Goal: Information Seeking & Learning: Learn about a topic

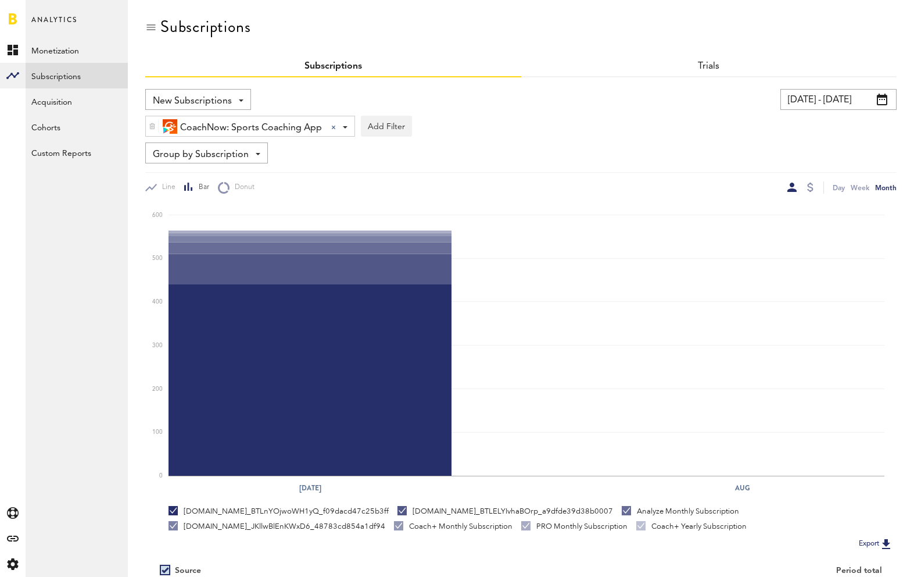
click at [244, 126] on span "CoachNow: Sports Coaching App" at bounding box center [251, 128] width 142 height 20
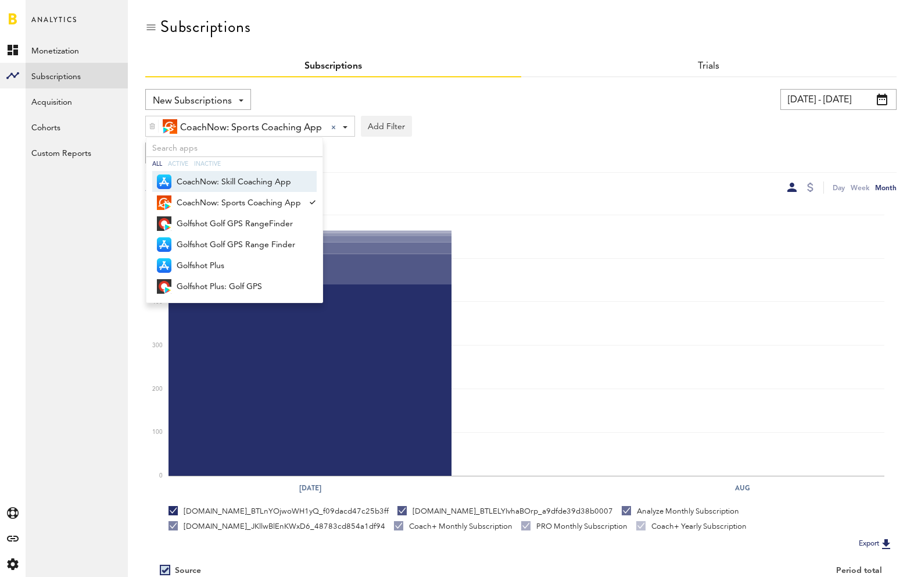
click at [290, 179] on span "CoachNow: Skill Coaching App" at bounding box center [239, 182] width 124 height 20
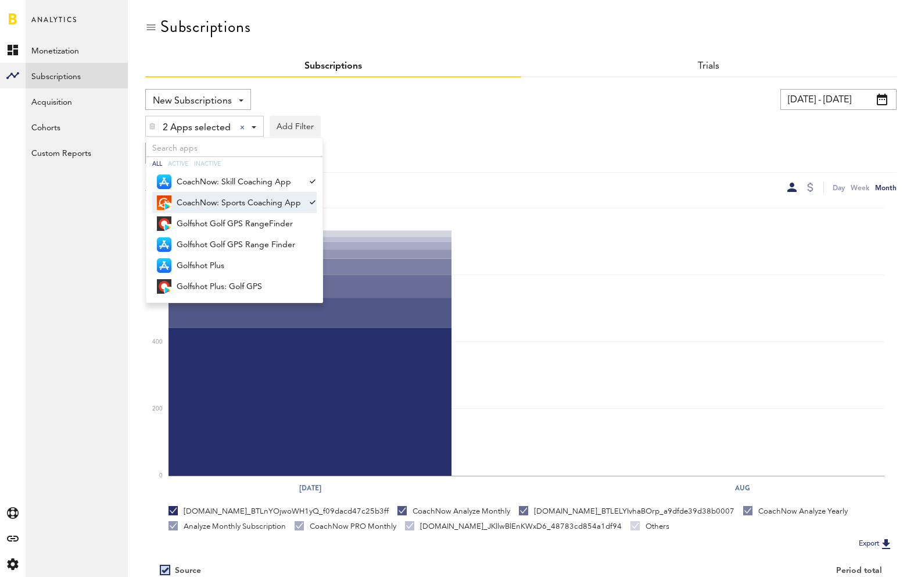
click at [311, 205] on div at bounding box center [311, 202] width 11 height 21
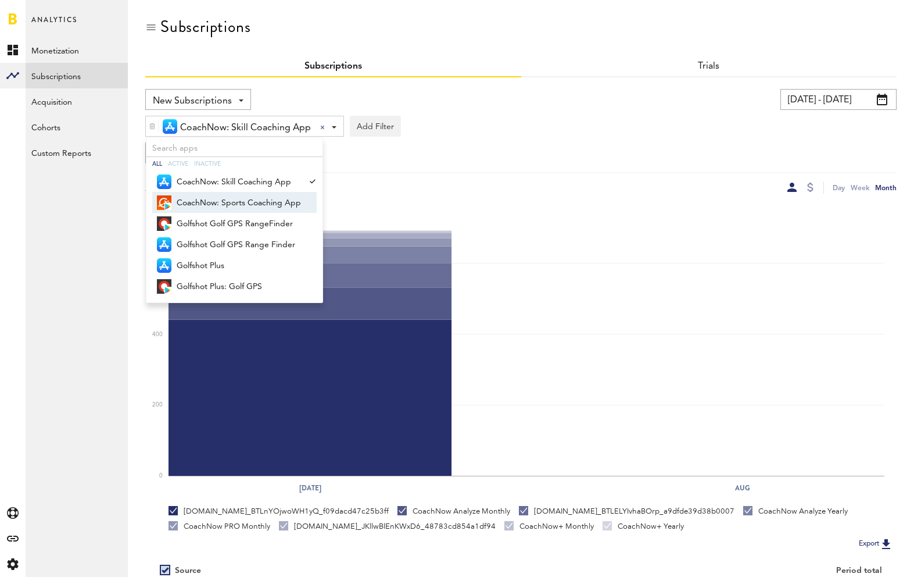
click at [446, 113] on div "CoachNow: Skill Coaching App CoachNow: Skill Coaching App All Active Inactive C…" at bounding box center [521, 123] width 752 height 27
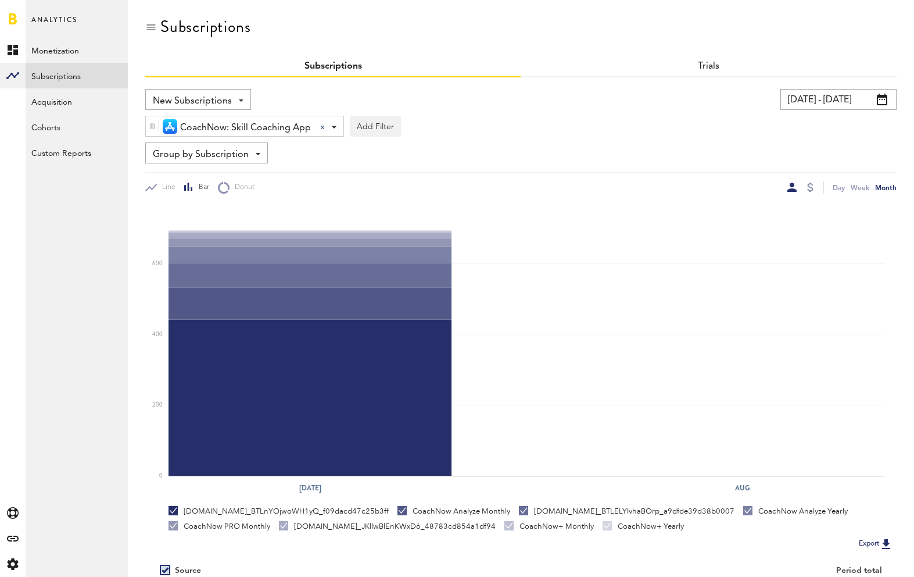
click at [228, 152] on span "Group by Subscription" at bounding box center [201, 155] width 96 height 20
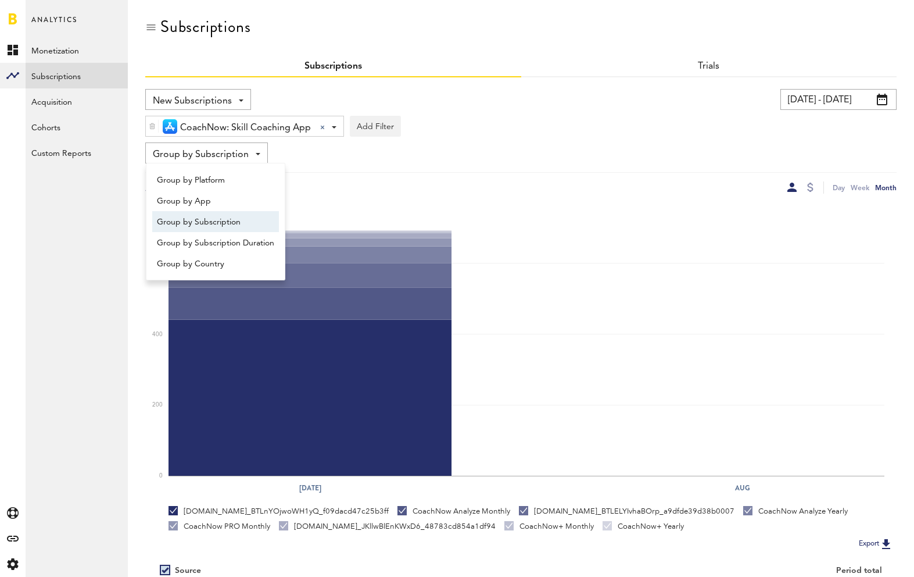
click at [228, 152] on span "Group by Subscription" at bounding box center [201, 155] width 96 height 20
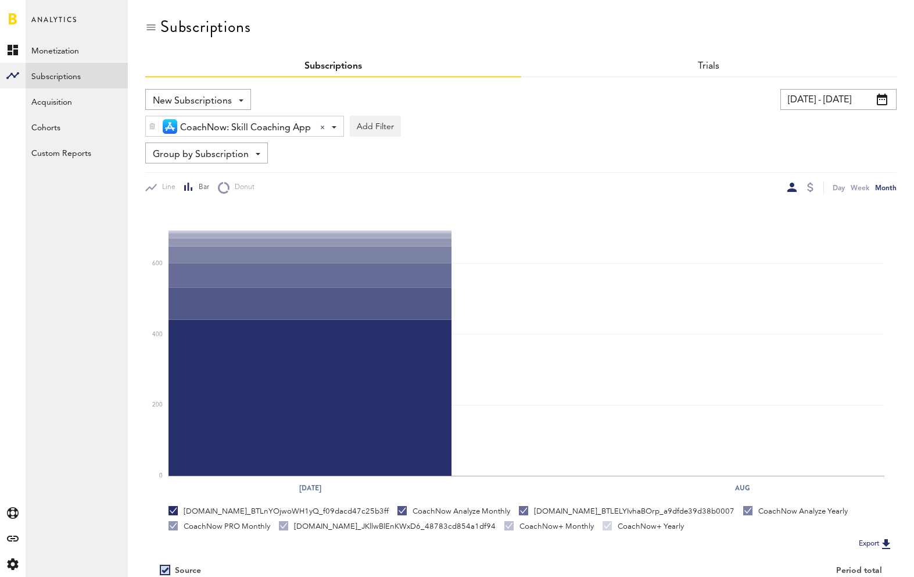
click at [216, 99] on span "New Subscriptions" at bounding box center [192, 101] width 79 height 20
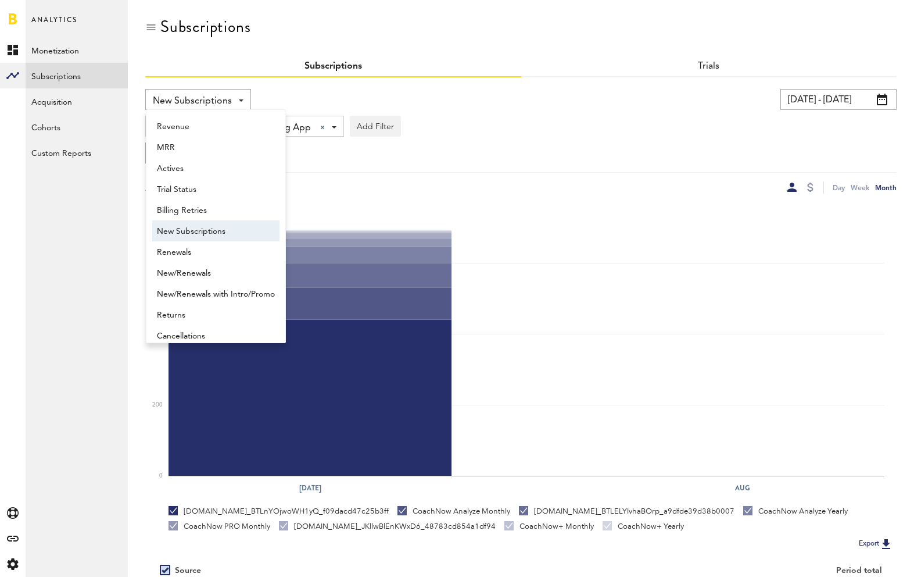
scroll to position [9, 0]
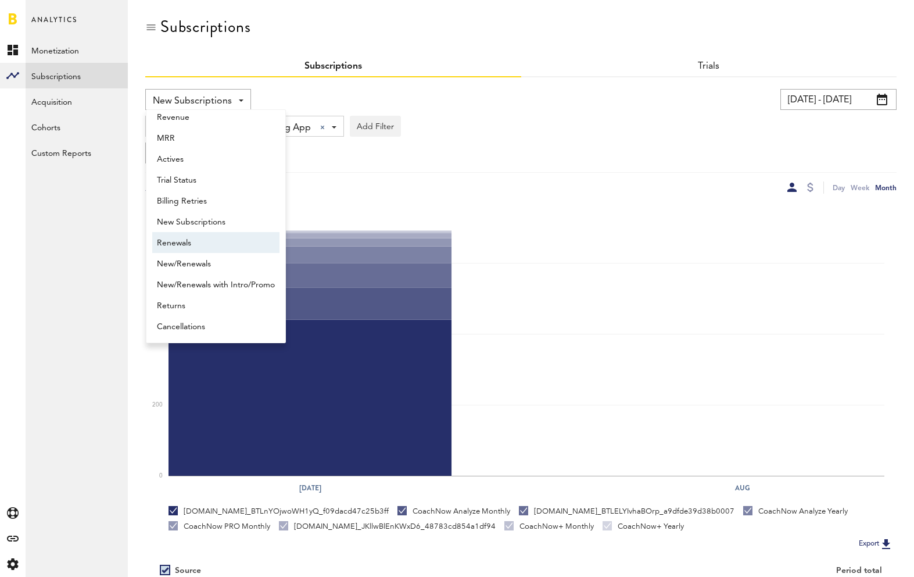
click at [204, 247] on span "Renewals" at bounding box center [216, 243] width 118 height 20
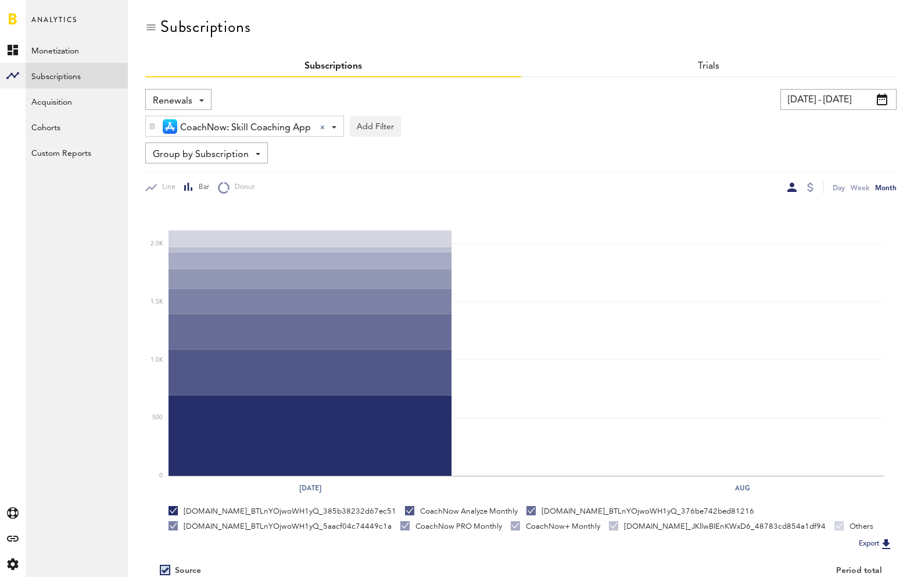
click at [198, 101] on div "Renewals Revenue MRR Actives Trial Status Billing Retries New Subscriptions Ren…" at bounding box center [178, 99] width 66 height 21
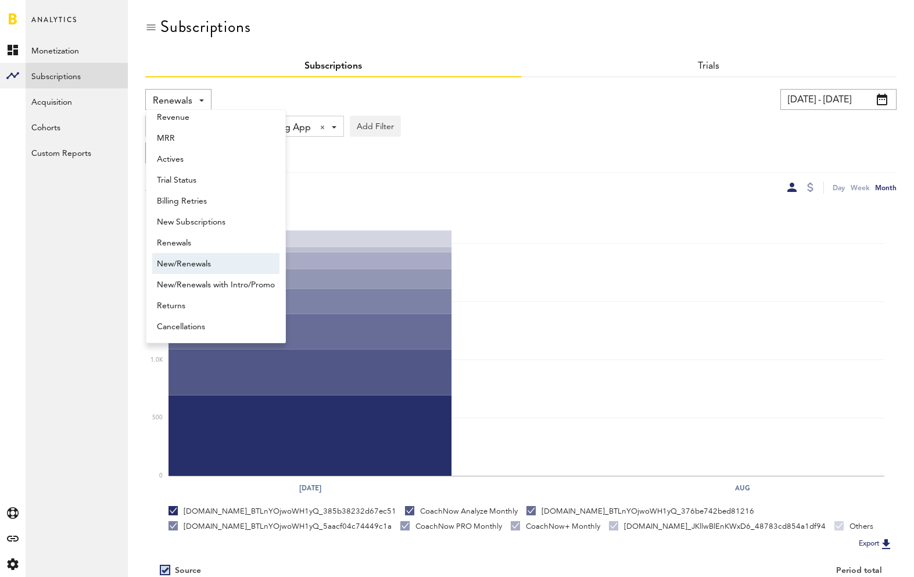
click at [212, 265] on span "New/Renewals" at bounding box center [216, 264] width 118 height 20
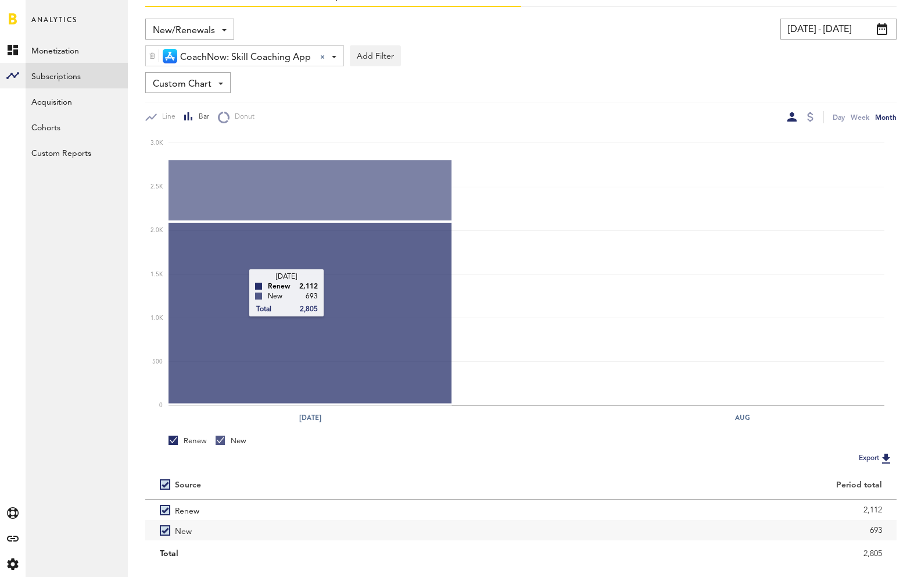
scroll to position [74, 0]
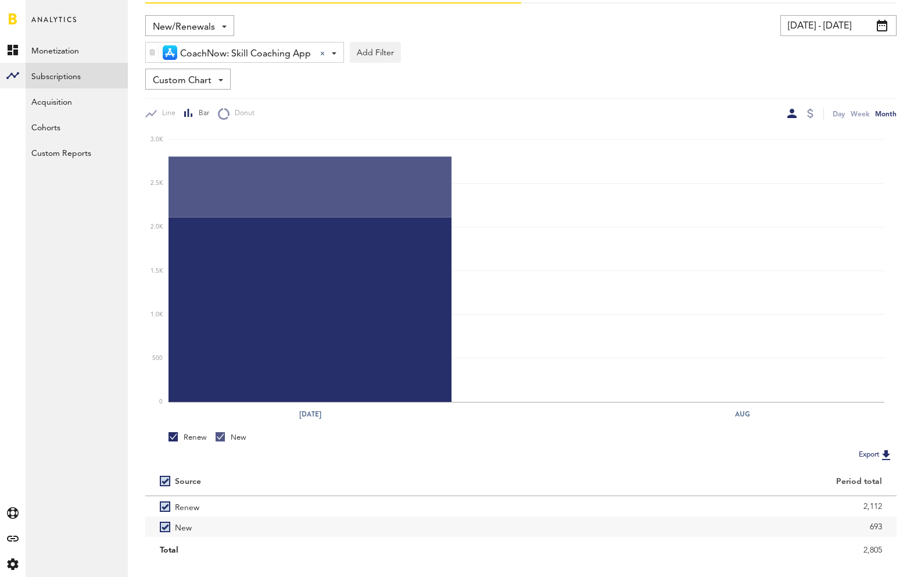
click at [212, 85] on div "Custom Chart Custom Chart" at bounding box center [187, 79] width 85 height 21
click at [212, 28] on span "New/Renewals" at bounding box center [184, 27] width 62 height 20
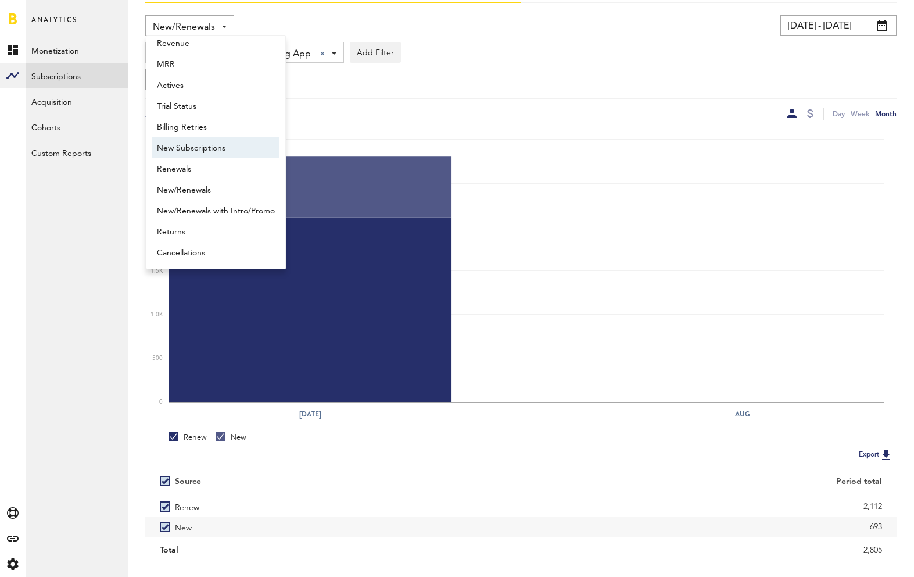
click at [206, 144] on span "New Subscriptions" at bounding box center [216, 148] width 118 height 20
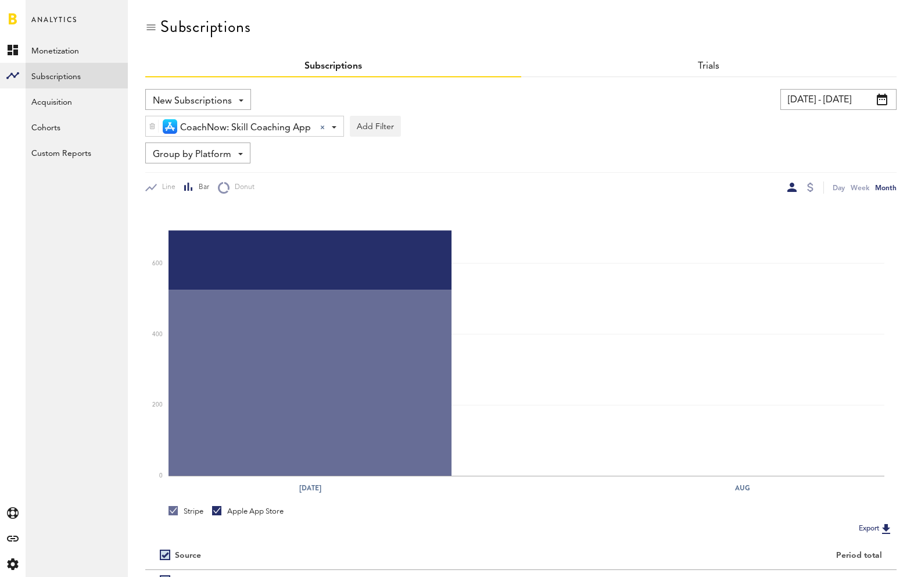
click at [223, 153] on span "Group by Platform" at bounding box center [192, 155] width 78 height 20
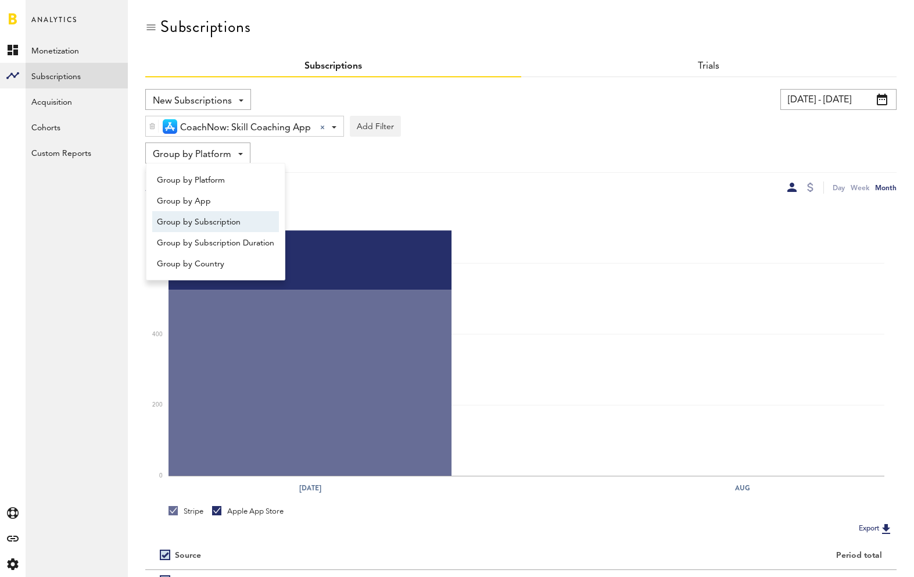
click at [221, 219] on span "Group by Subscription" at bounding box center [215, 222] width 117 height 20
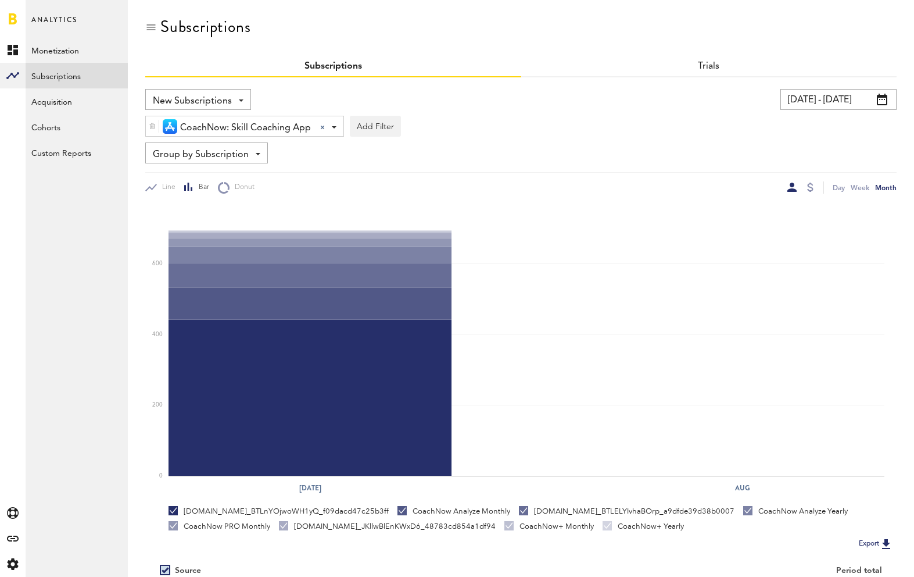
click at [337, 127] on div "CoachNow: Skill Coaching App CoachNow: Skill Coaching App All Active Inactive C…" at bounding box center [245, 126] width 198 height 21
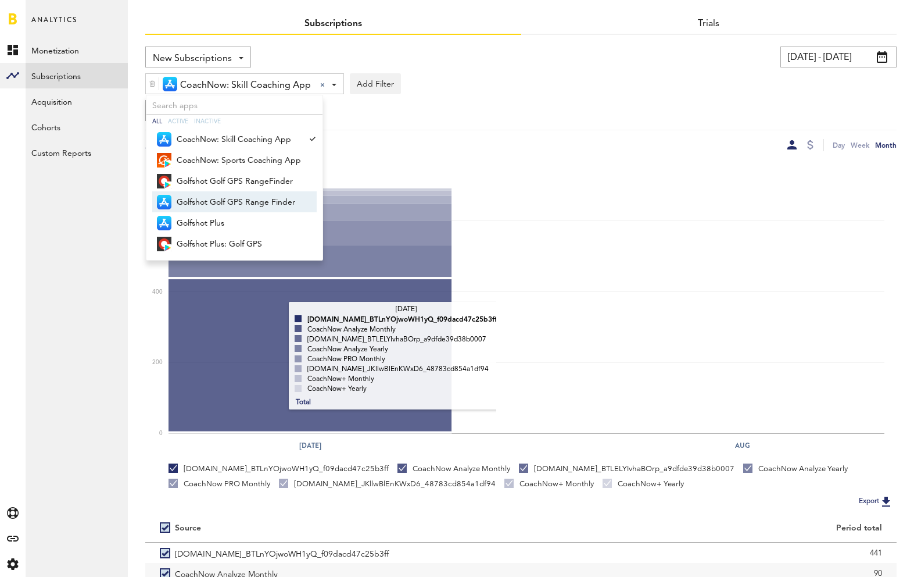
scroll to position [38, 0]
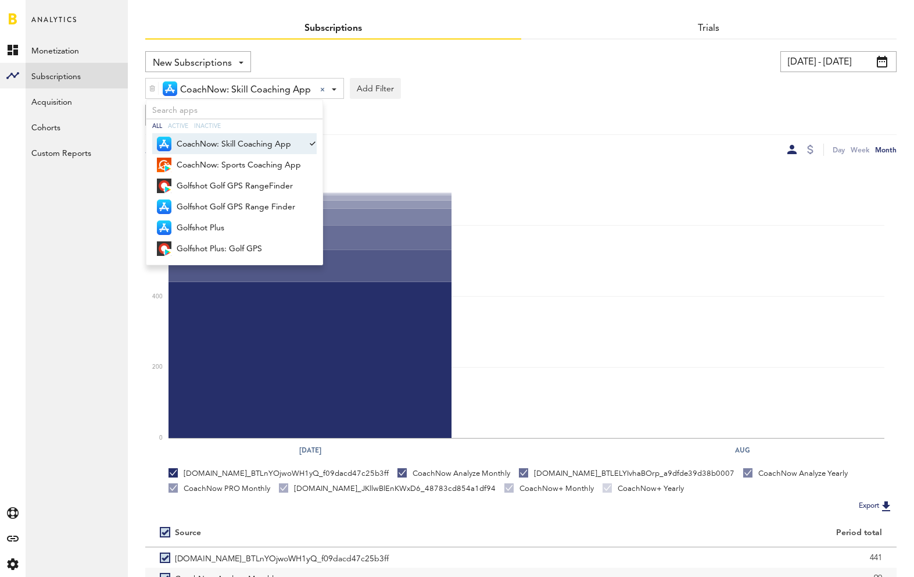
click at [427, 123] on div "Group by Subscription Group by Platform Group by App Group by Subscription Grou…" at bounding box center [521, 115] width 752 height 21
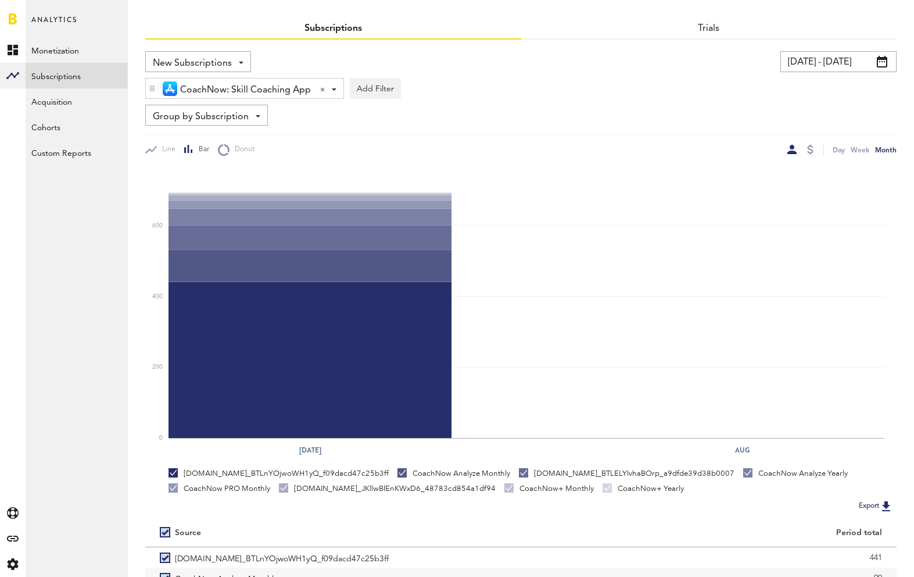
click at [881, 63] on span at bounding box center [882, 62] width 10 height 12
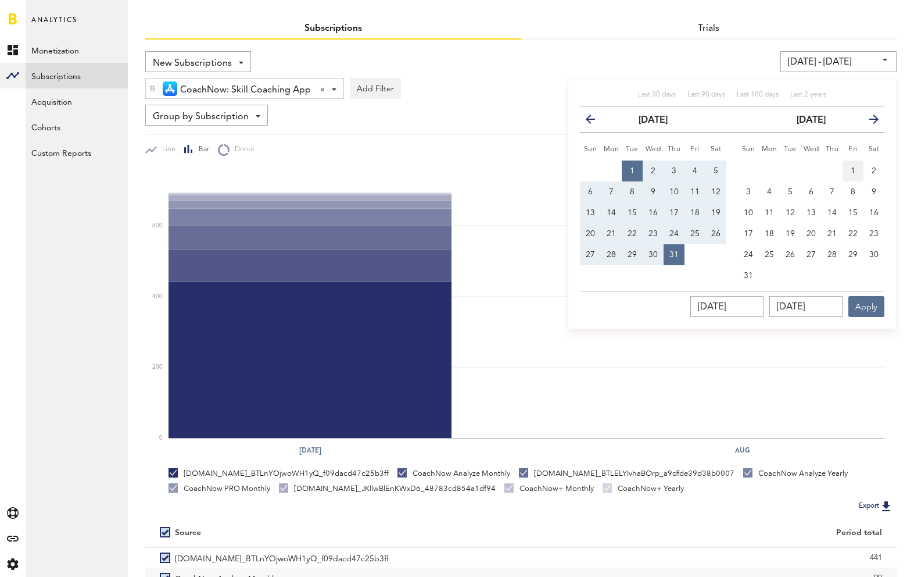
click at [859, 169] on button "1" at bounding box center [853, 170] width 21 height 21
type input "[DATE] - [DATE]"
type input "[DATE]"
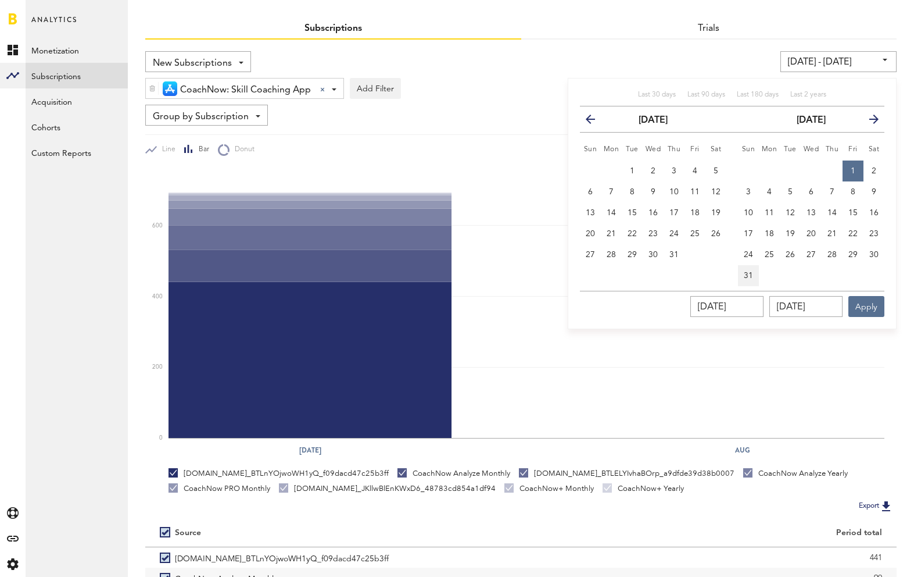
click at [743, 274] on button "31" at bounding box center [748, 275] width 21 height 21
type input "[DATE] - [DATE]"
type input "[DATE]"
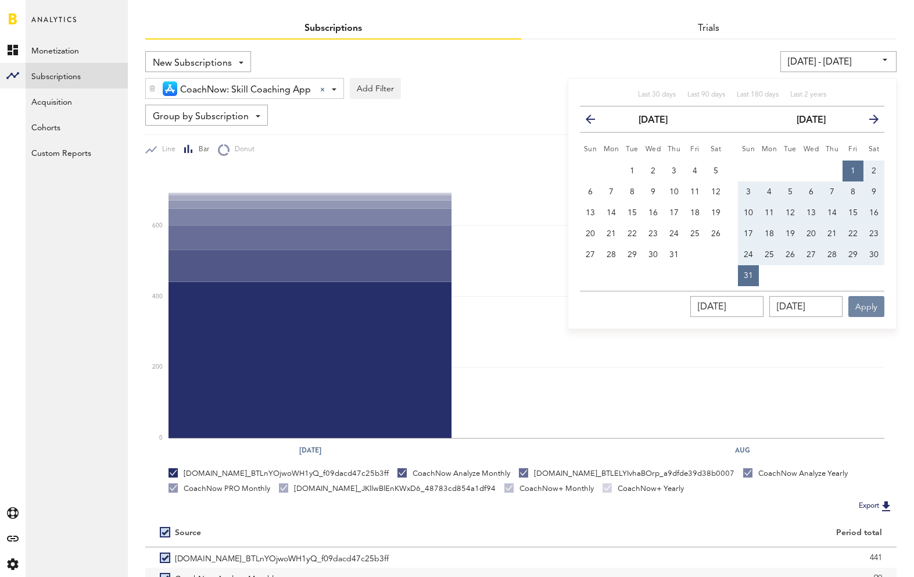
click at [865, 303] on button "Apply" at bounding box center [867, 306] width 36 height 21
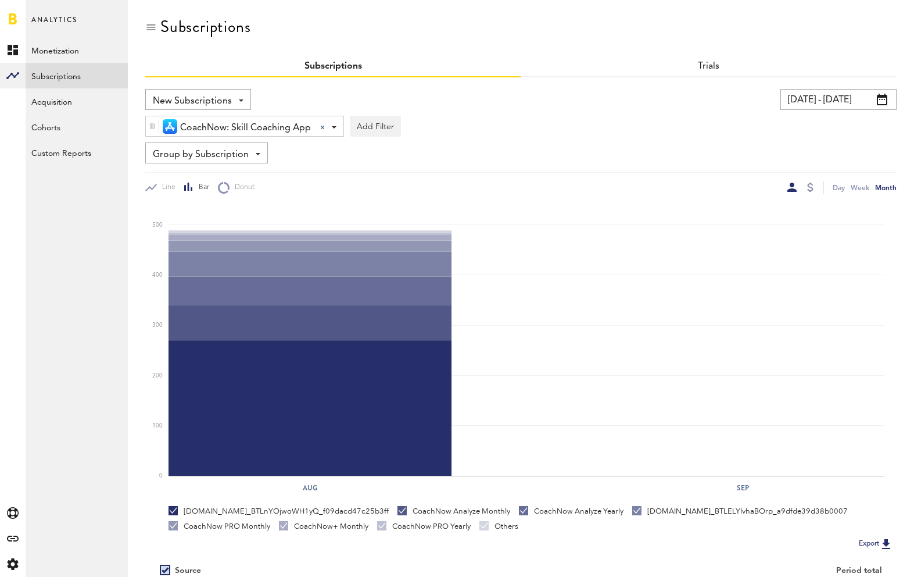
click at [223, 99] on span "New Subscriptions" at bounding box center [192, 101] width 79 height 20
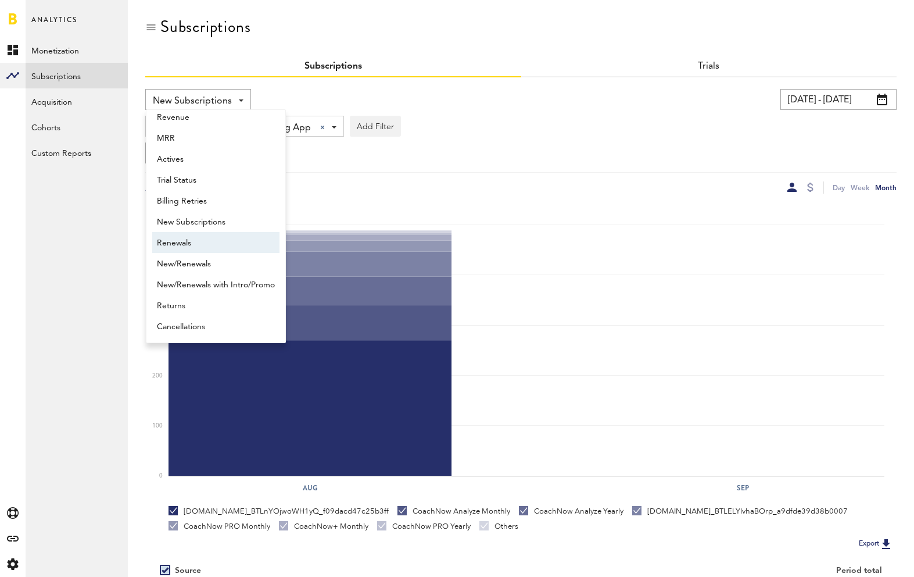
click at [191, 241] on span "Renewals" at bounding box center [216, 243] width 118 height 20
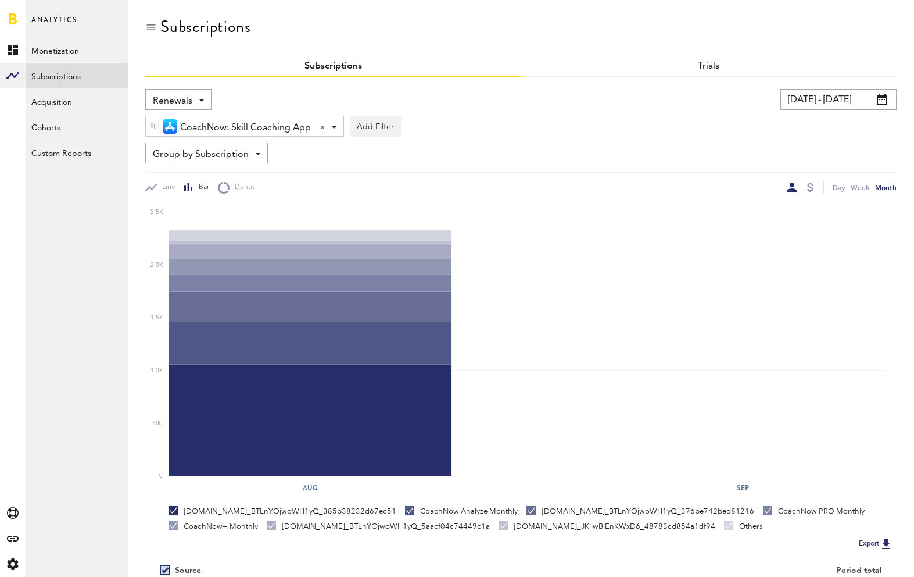
click at [199, 97] on div "Renewals Revenue MRR Actives Trial Status Billing Retries New Subscriptions Ren…" at bounding box center [178, 99] width 66 height 21
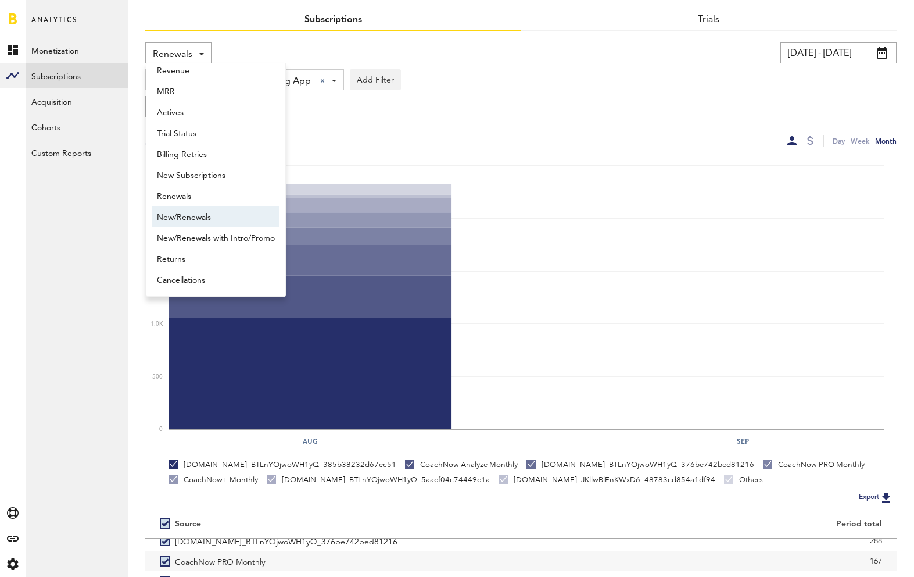
scroll to position [34, 0]
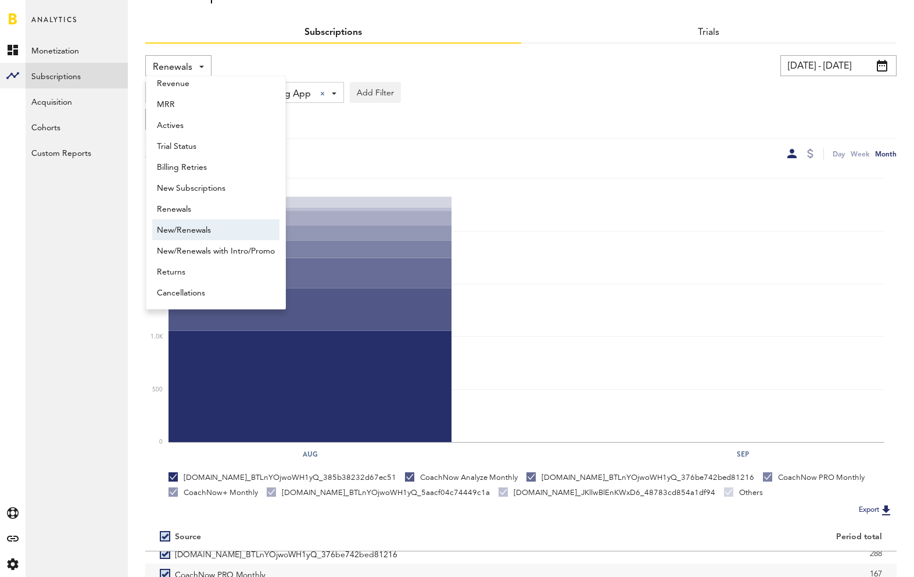
click at [212, 234] on span "New/Renewals" at bounding box center [216, 230] width 118 height 20
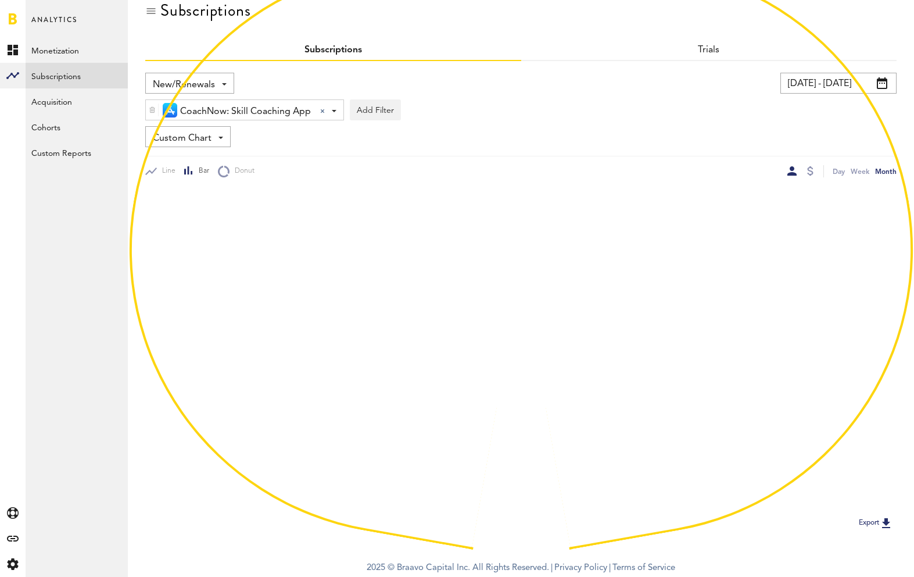
click at [215, 141] on div "New/Renewals Revenue MRR Actives Trial Status Billing Retries New Subscriptions…" at bounding box center [521, 125] width 752 height 105
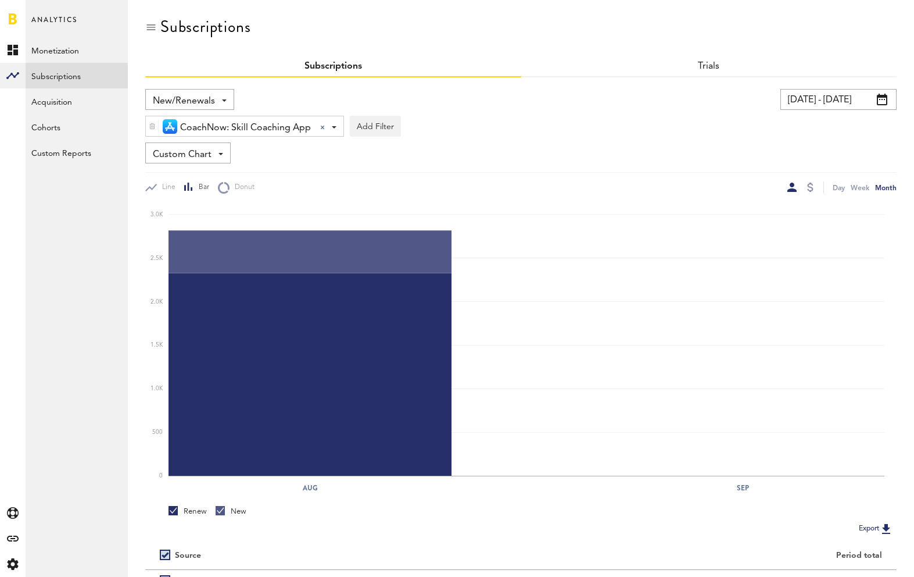
click at [217, 155] on div "Custom Chart Custom Chart" at bounding box center [187, 152] width 85 height 21
click at [273, 128] on span "CoachNow: Skill Coaching App" at bounding box center [245, 128] width 131 height 20
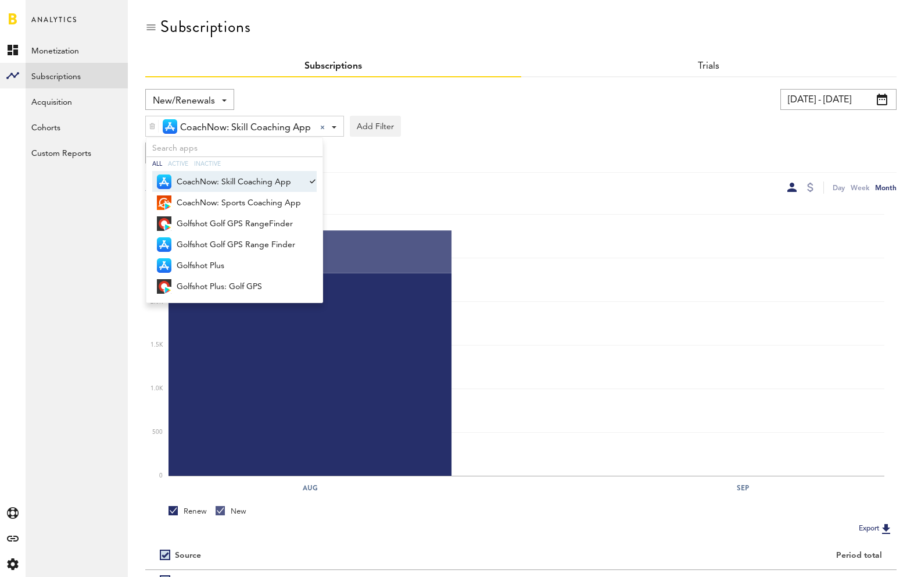
click at [216, 98] on div "New/Renewals Revenue MRR Actives Trial Status Billing Retries New Subscriptions…" at bounding box center [189, 99] width 89 height 21
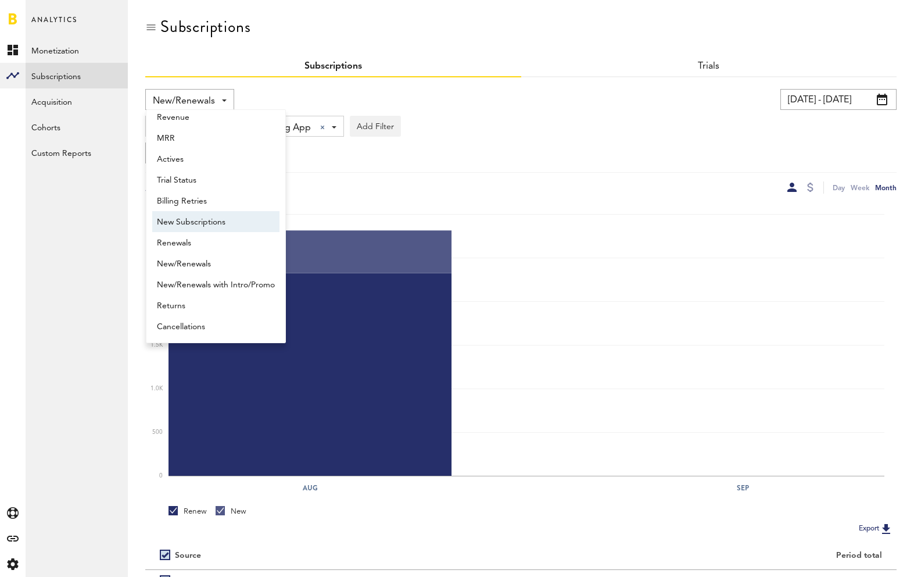
click at [201, 220] on span "New Subscriptions" at bounding box center [216, 222] width 118 height 20
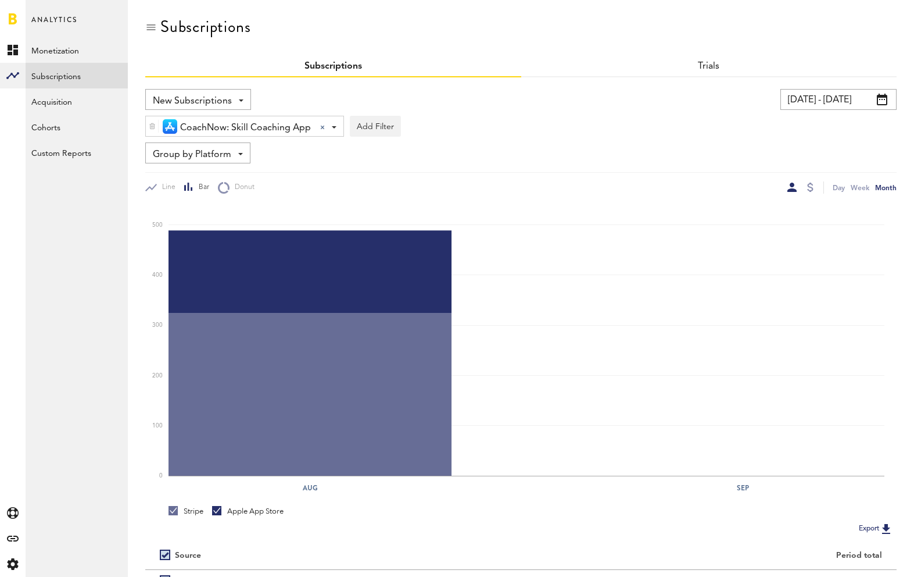
click at [213, 152] on span "Group by Platform" at bounding box center [192, 155] width 78 height 20
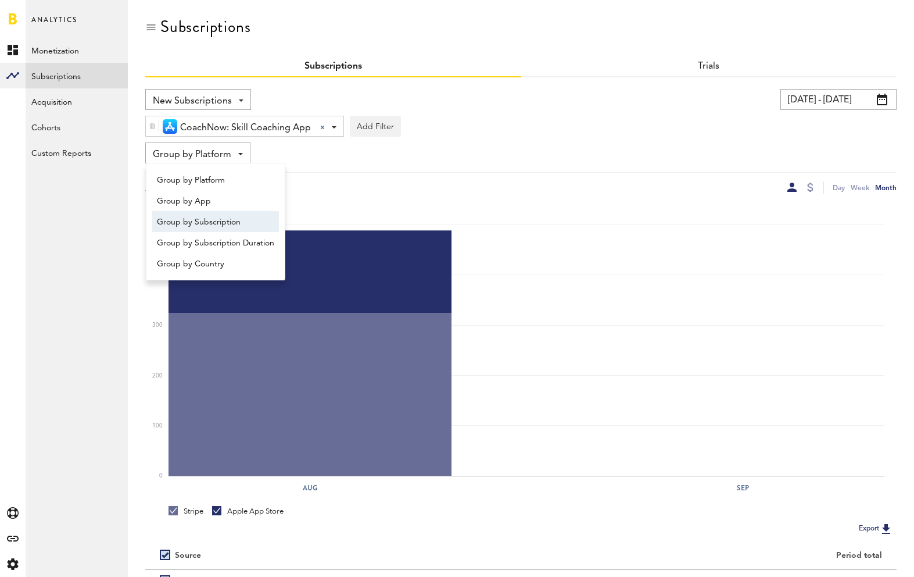
click at [218, 222] on span "Group by Subscription" at bounding box center [215, 222] width 117 height 20
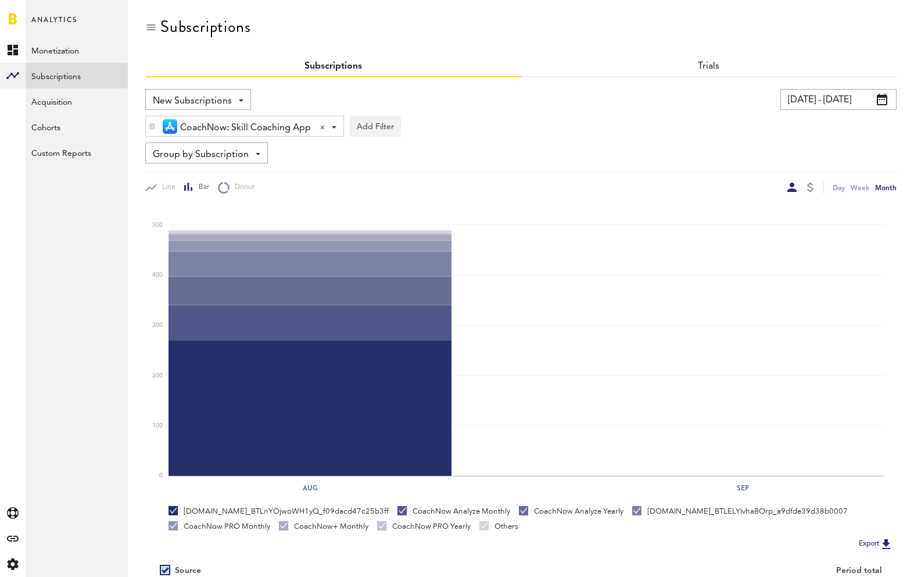
click at [208, 99] on span "New Subscriptions" at bounding box center [192, 101] width 79 height 20
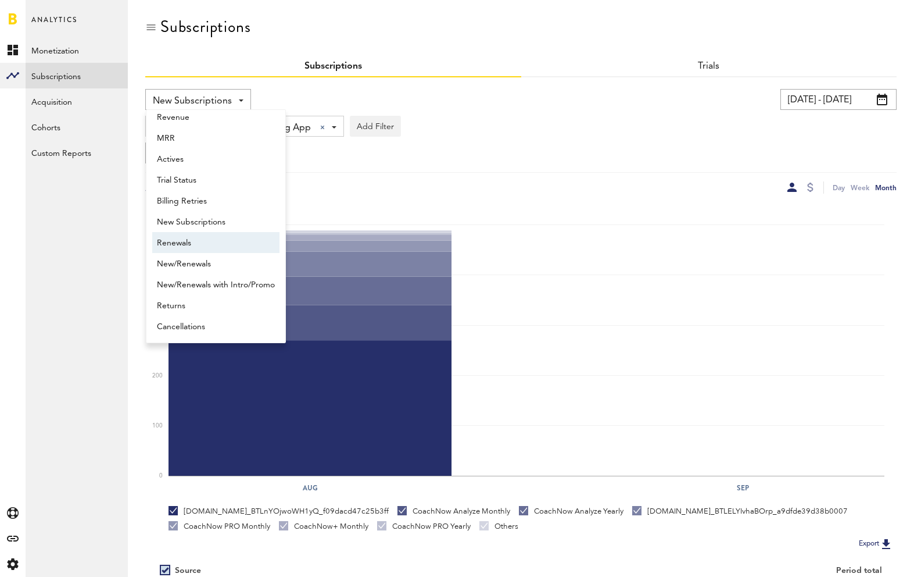
click at [192, 242] on span "Renewals" at bounding box center [216, 243] width 118 height 20
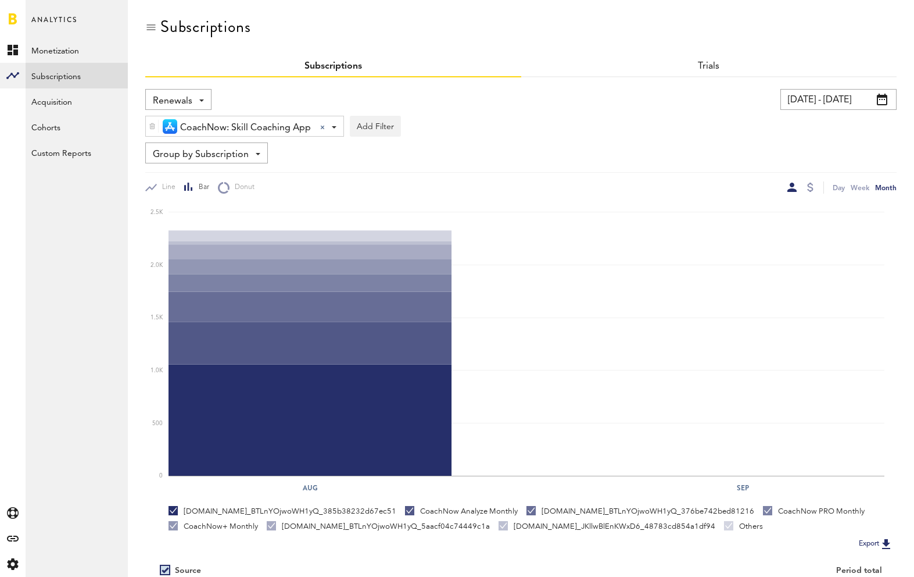
click at [201, 101] on span at bounding box center [201, 100] width 5 height 2
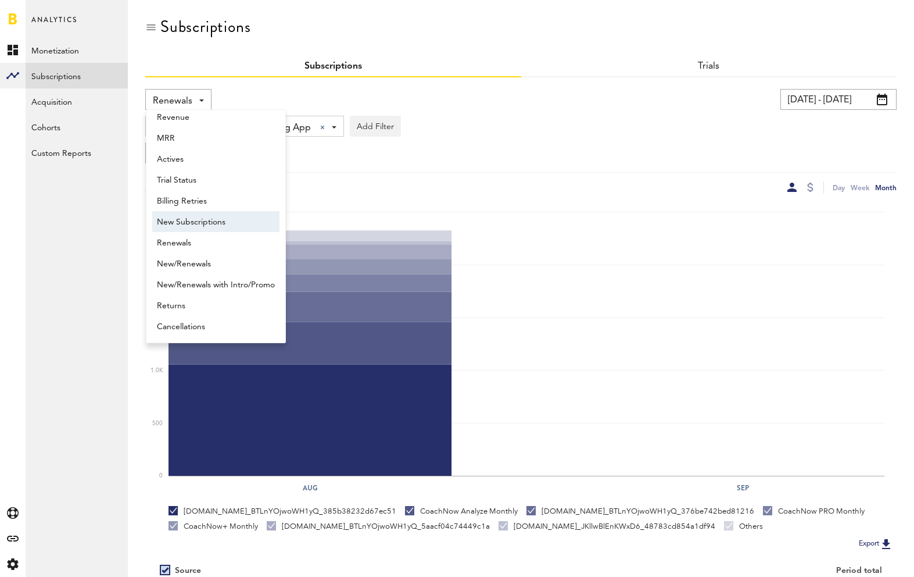
click at [182, 222] on span "New Subscriptions" at bounding box center [216, 222] width 118 height 20
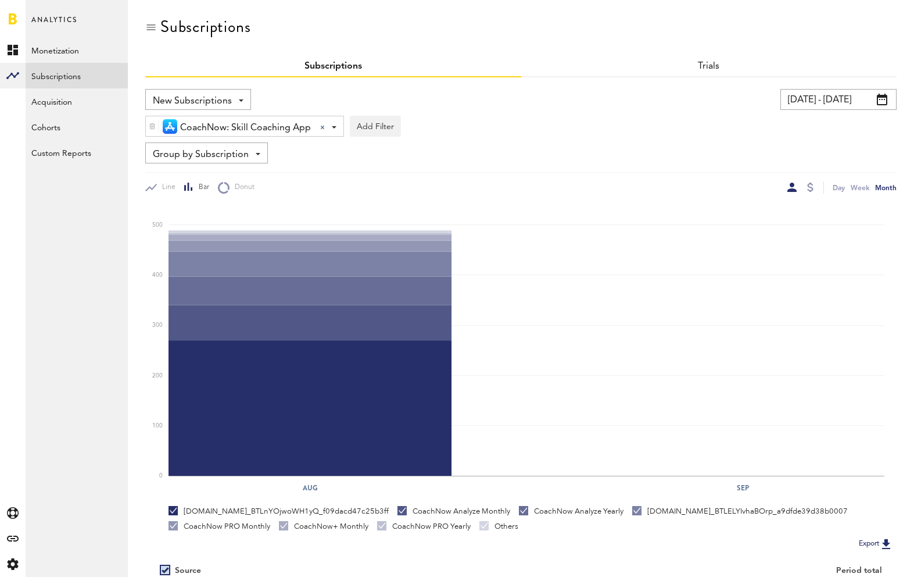
click at [216, 103] on span "New Subscriptions" at bounding box center [192, 101] width 79 height 20
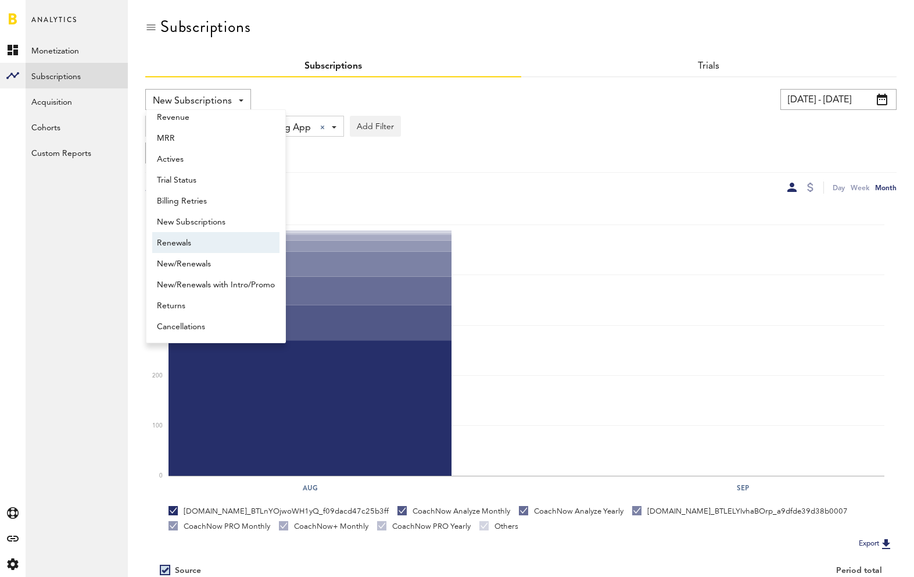
click at [216, 245] on span "Renewals" at bounding box center [216, 243] width 118 height 20
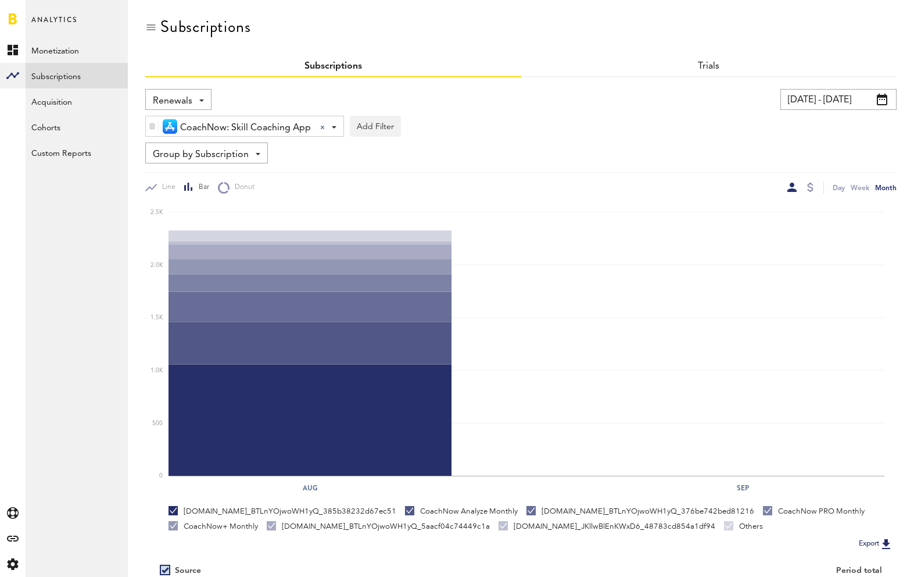
click at [199, 101] on span at bounding box center [201, 100] width 5 height 2
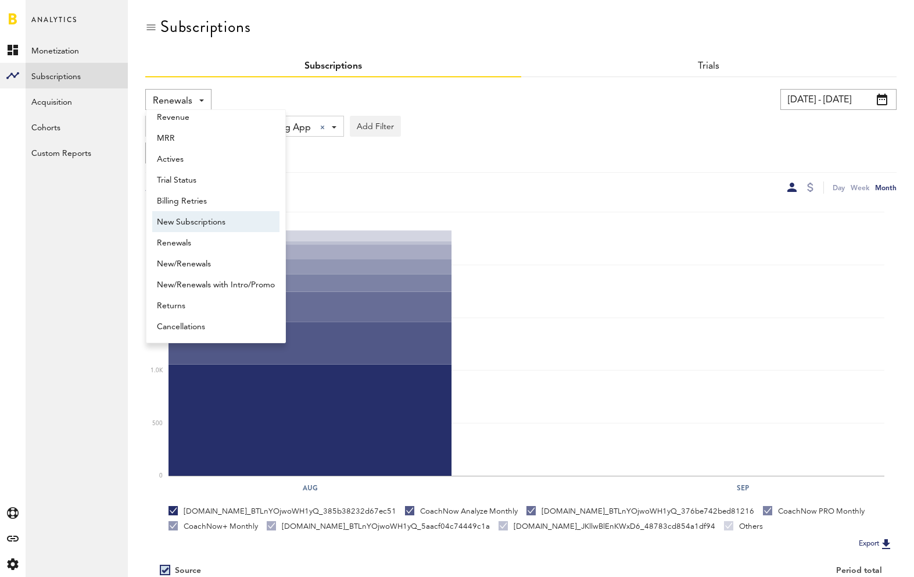
click at [187, 226] on span "New Subscriptions" at bounding box center [216, 222] width 118 height 20
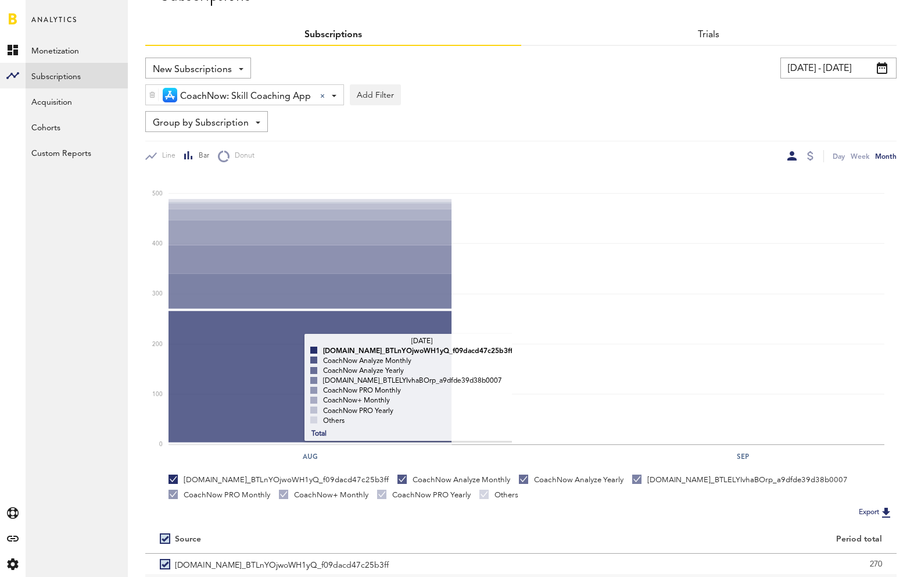
scroll to position [19, 0]
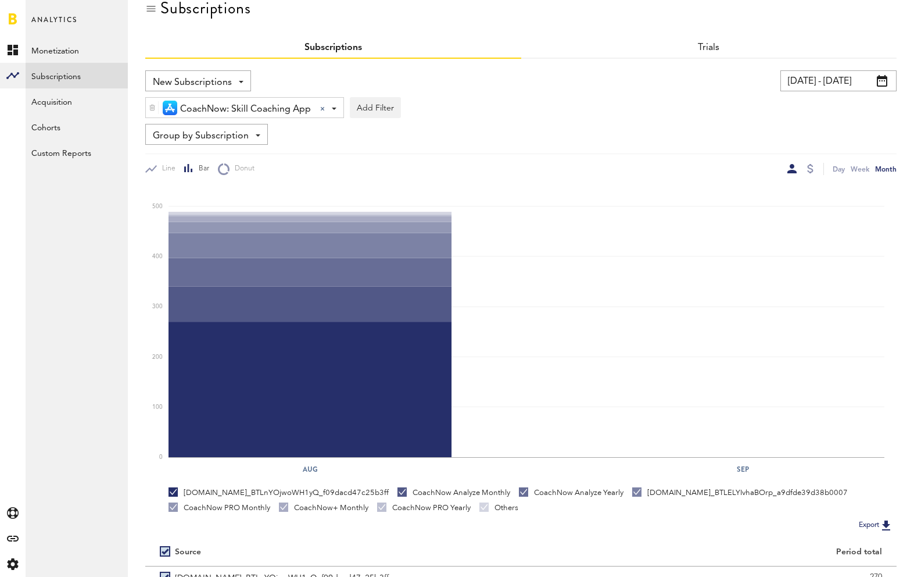
click at [227, 87] on span "New Subscriptions" at bounding box center [192, 83] width 79 height 20
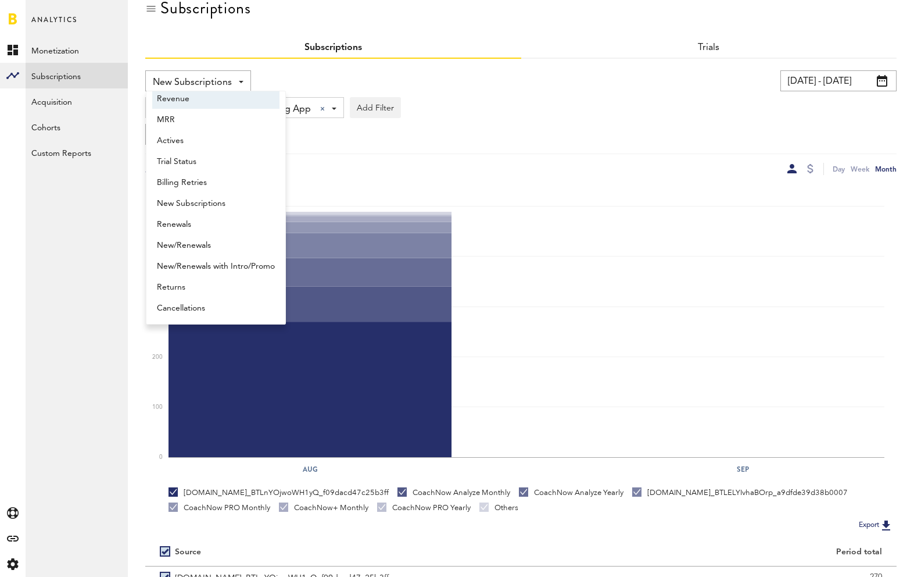
click at [208, 101] on span "Revenue" at bounding box center [216, 99] width 118 height 20
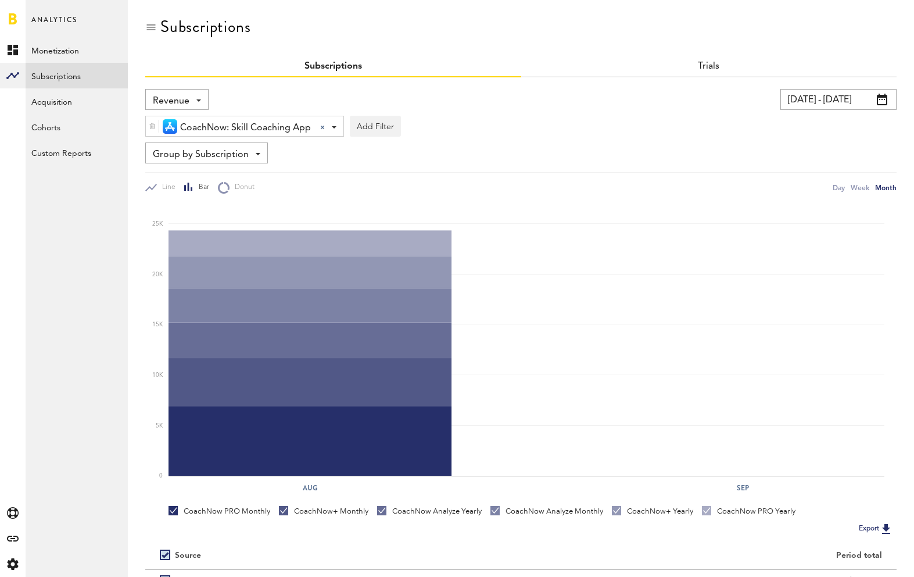
click at [228, 129] on span "CoachNow: Skill Coaching App" at bounding box center [245, 128] width 131 height 20
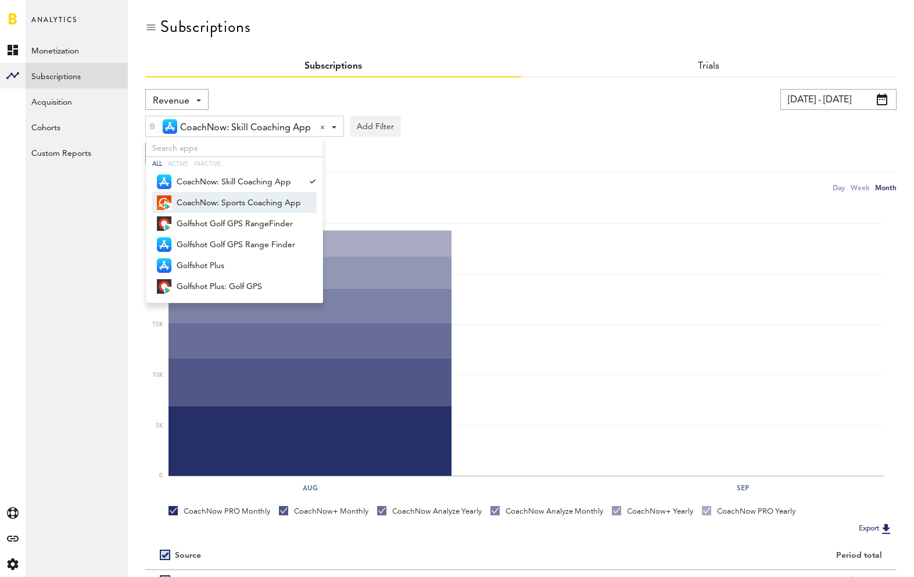
click at [231, 199] on span "CoachNow: Sports Coaching App" at bounding box center [239, 203] width 124 height 20
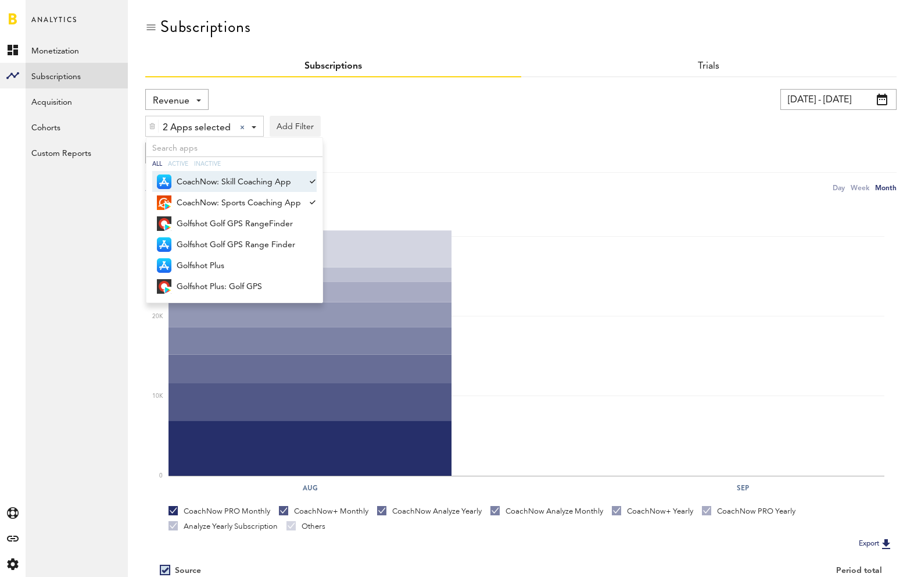
click at [308, 184] on div at bounding box center [311, 181] width 11 height 21
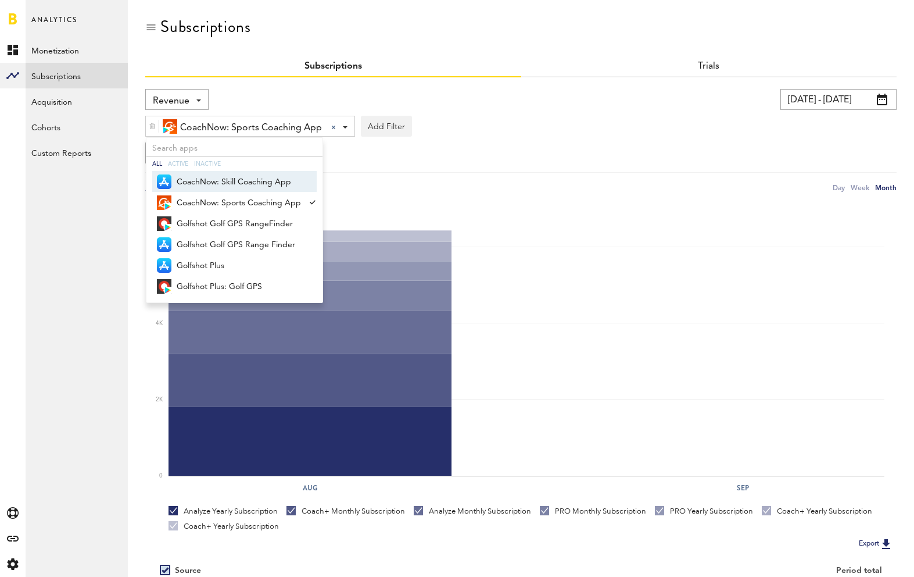
click at [360, 156] on div "Group by Subscription Group by Platform Group by App Group by Subscription Grou…" at bounding box center [521, 152] width 752 height 21
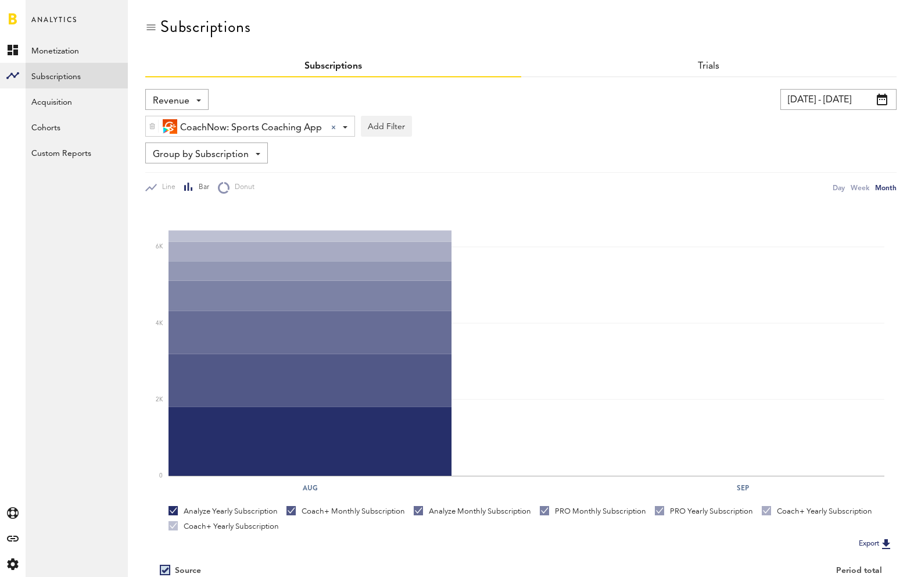
click at [261, 157] on div "Group by Subscription Group by Platform Group by App Group by Subscription Grou…" at bounding box center [206, 152] width 123 height 21
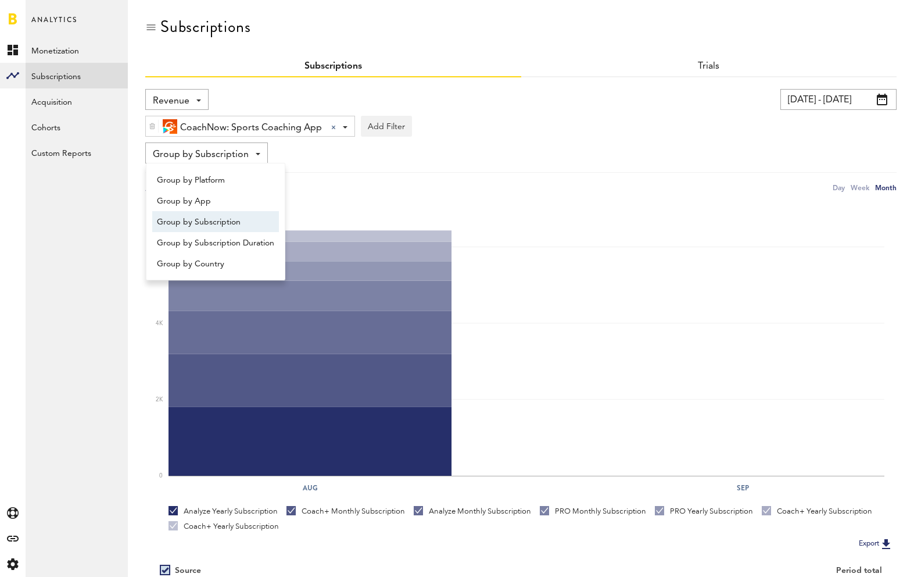
click at [261, 157] on div "Group by Subscription Group by Platform Group by App Group by Subscription Grou…" at bounding box center [206, 152] width 123 height 21
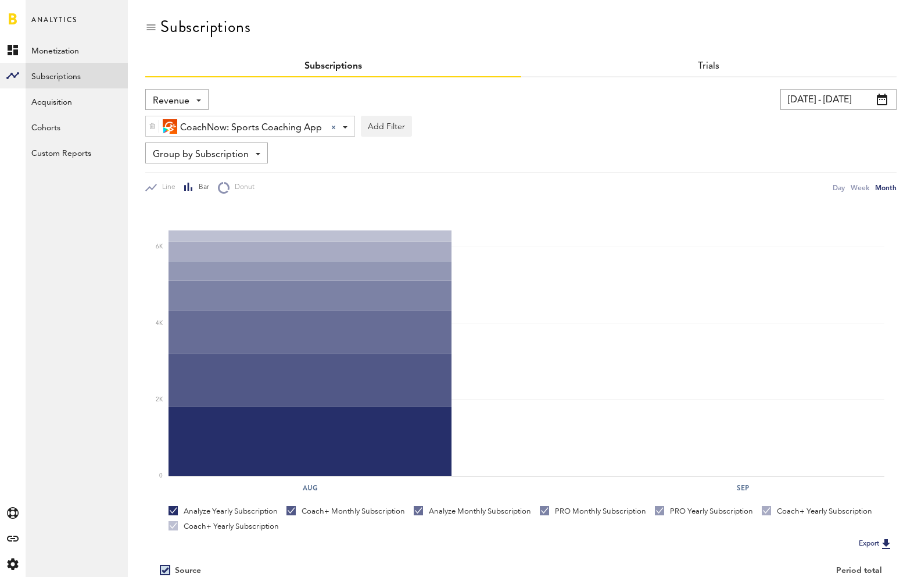
click at [195, 101] on div "Revenue Revenue MRR Actives Trial Status Billing Retries New Subscriptions Rene…" at bounding box center [176, 99] width 63 height 21
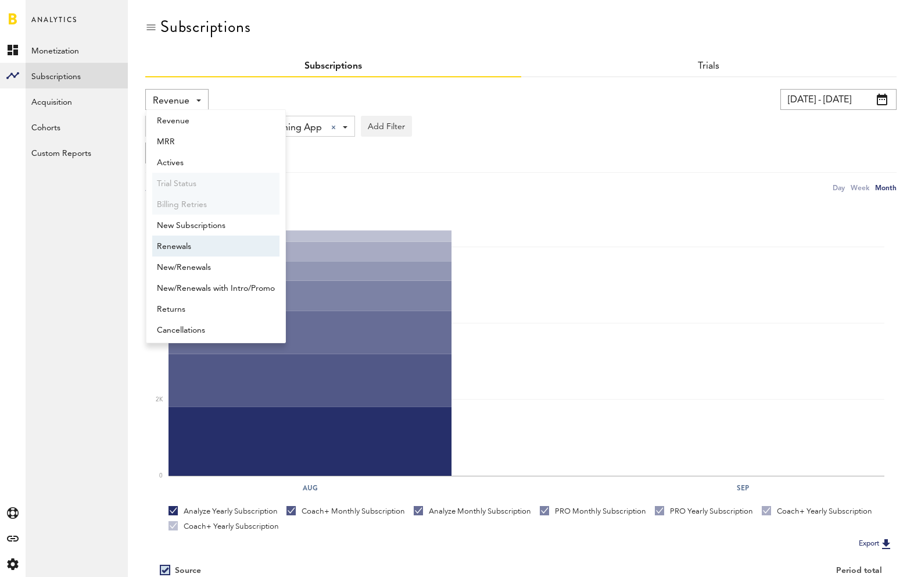
click at [188, 245] on span "Renewals" at bounding box center [216, 247] width 118 height 20
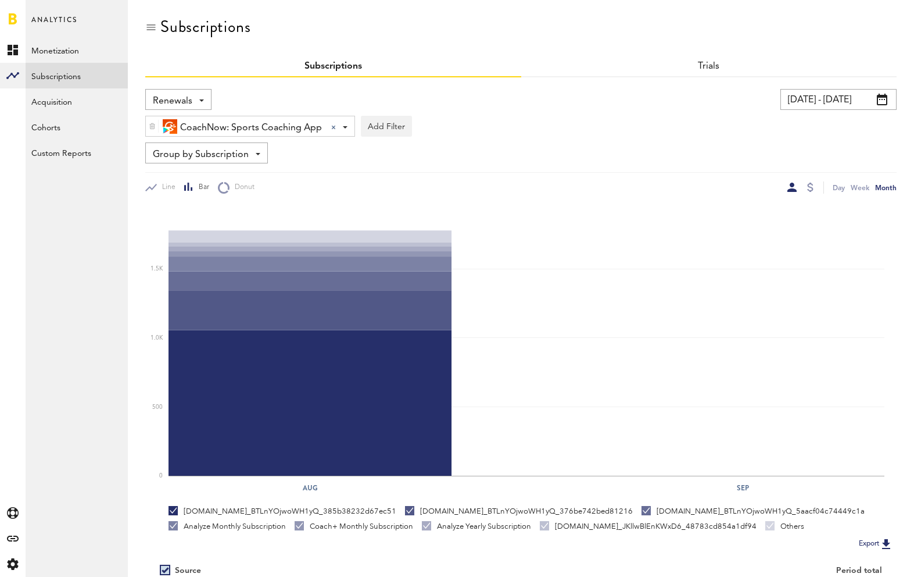
click at [202, 98] on div "Renewals Revenue MRR Actives Trial Status Billing Retries New Subscriptions Ren…" at bounding box center [178, 99] width 66 height 21
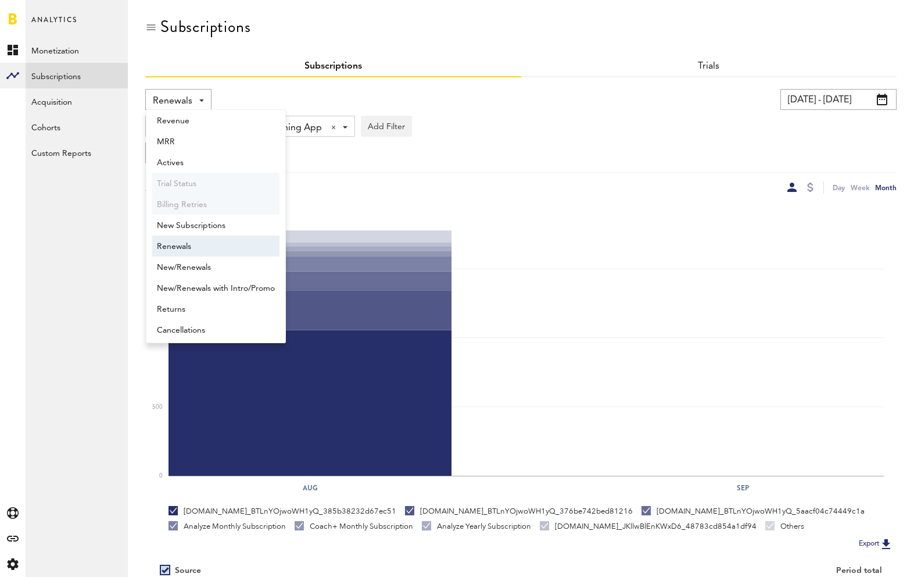
scroll to position [9, 0]
click at [196, 227] on span "New Subscriptions" at bounding box center [216, 222] width 118 height 20
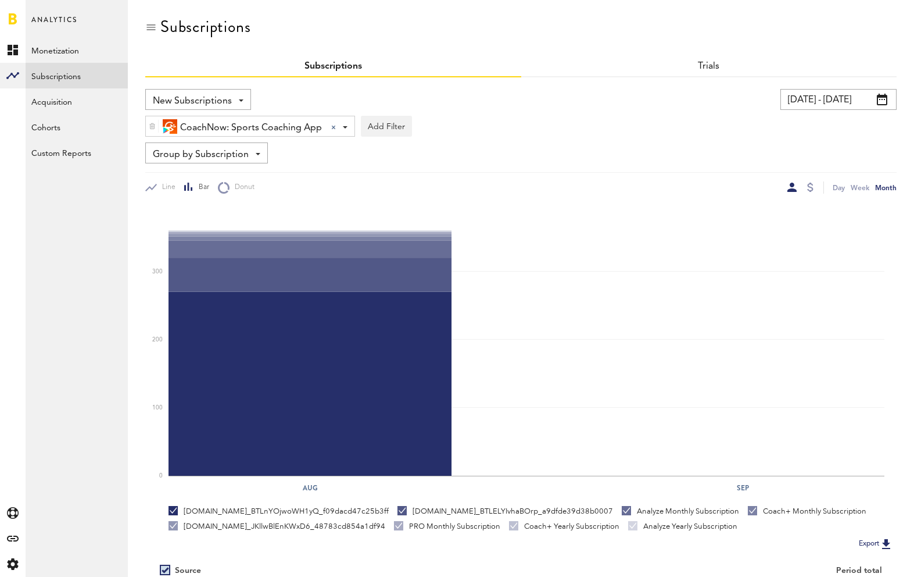
click at [213, 100] on span "New Subscriptions" at bounding box center [192, 101] width 79 height 20
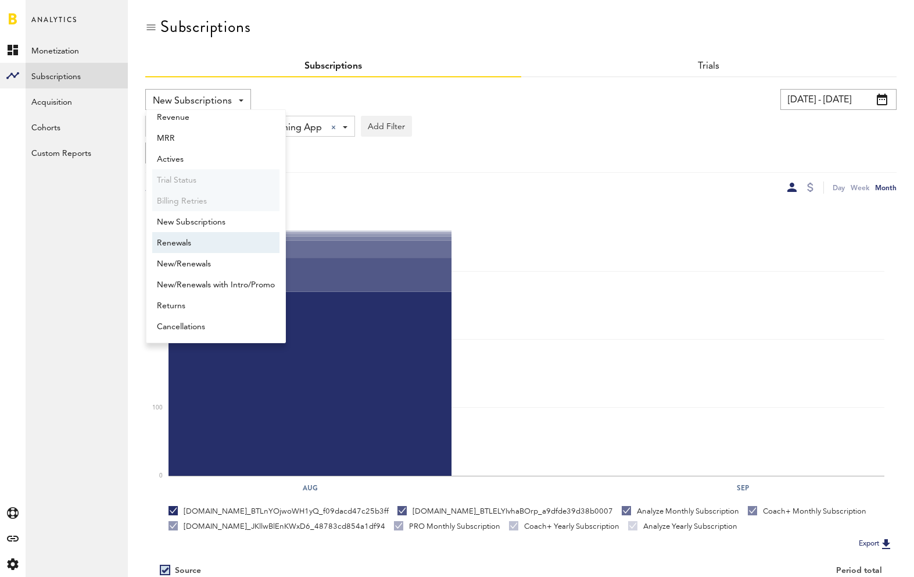
click at [185, 238] on span "Renewals" at bounding box center [216, 243] width 118 height 20
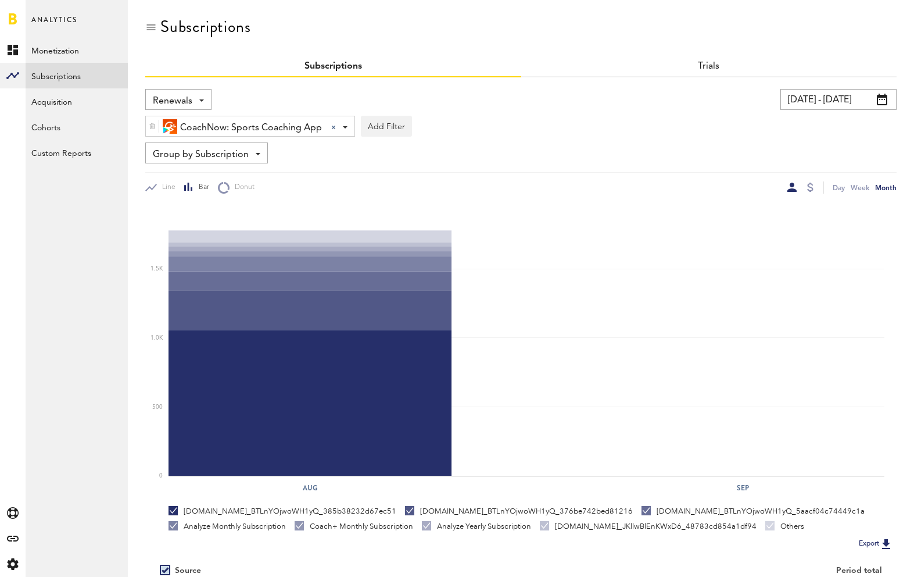
click at [201, 98] on div "Renewals Revenue MRR Actives Trial Status Billing Retries New Subscriptions Ren…" at bounding box center [178, 99] width 66 height 21
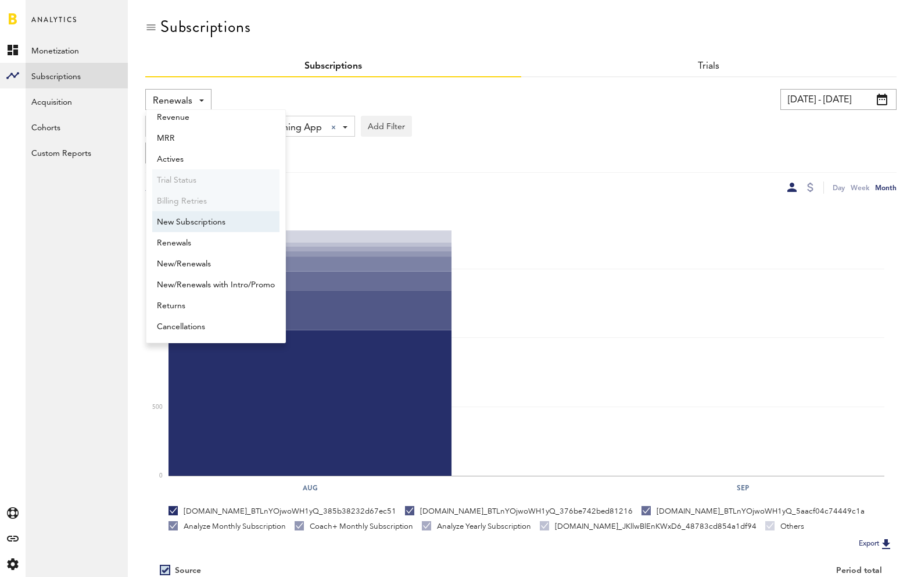
click at [191, 221] on span "New Subscriptions" at bounding box center [216, 222] width 118 height 20
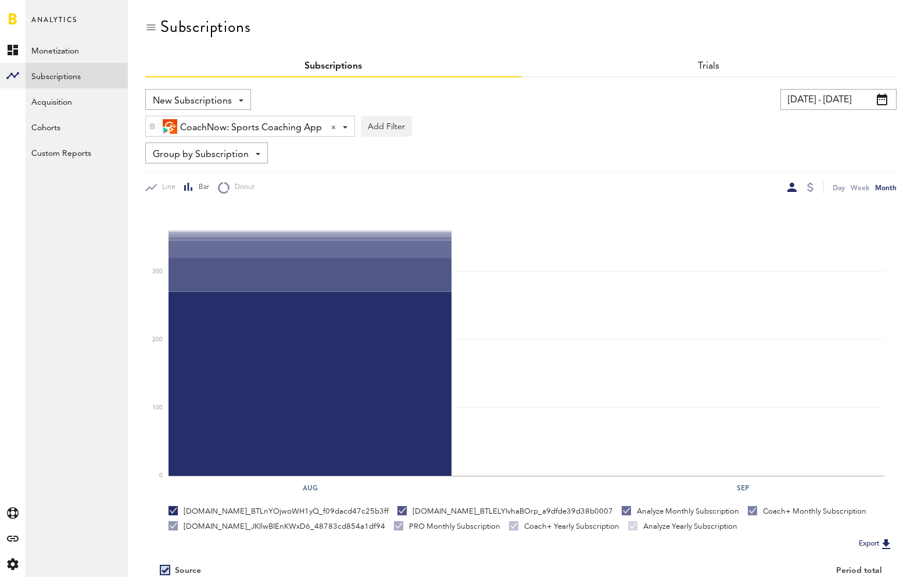
click at [205, 97] on span "New Subscriptions" at bounding box center [192, 101] width 79 height 20
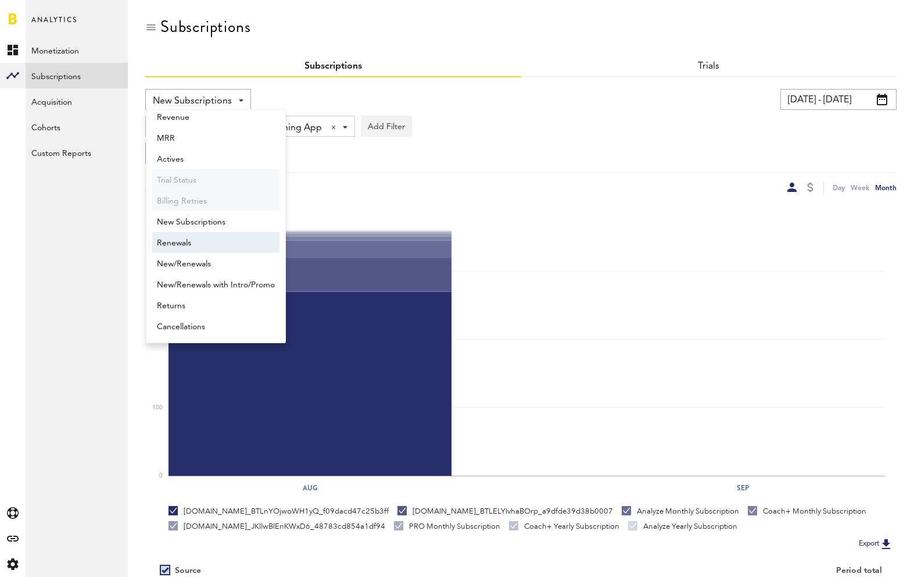
click at [183, 245] on span "Renewals" at bounding box center [216, 243] width 118 height 20
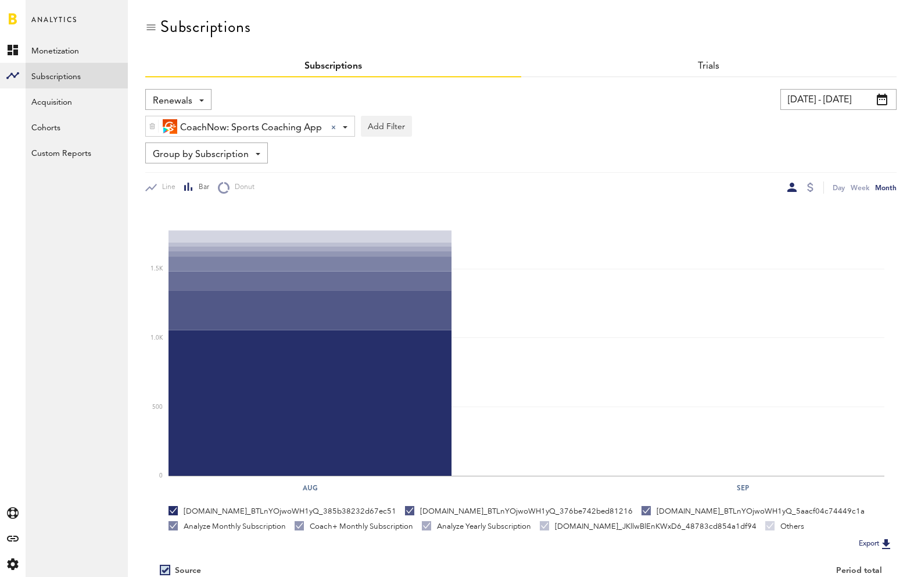
click at [179, 103] on span "Renewals" at bounding box center [173, 101] width 40 height 20
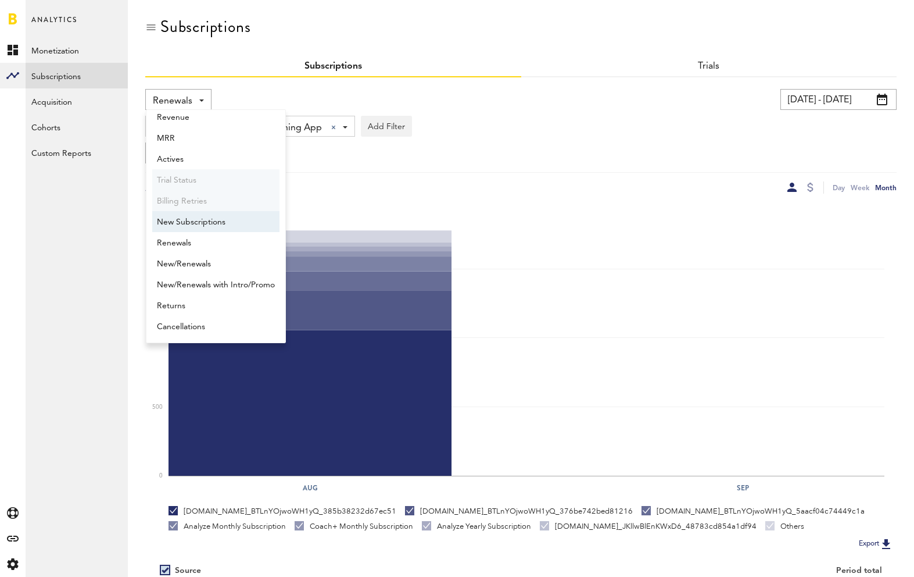
click at [187, 224] on span "New Subscriptions" at bounding box center [216, 222] width 118 height 20
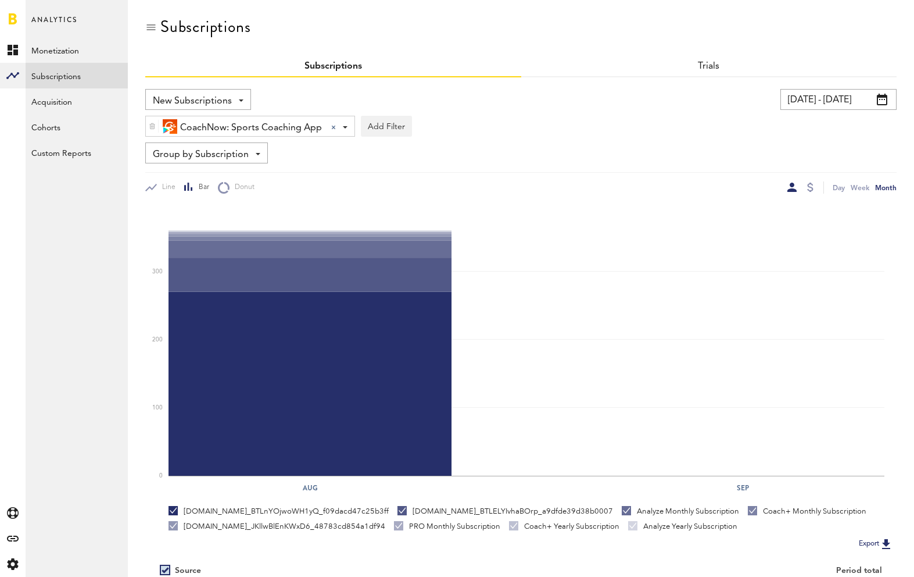
click at [217, 102] on span "New Subscriptions" at bounding box center [192, 101] width 79 height 20
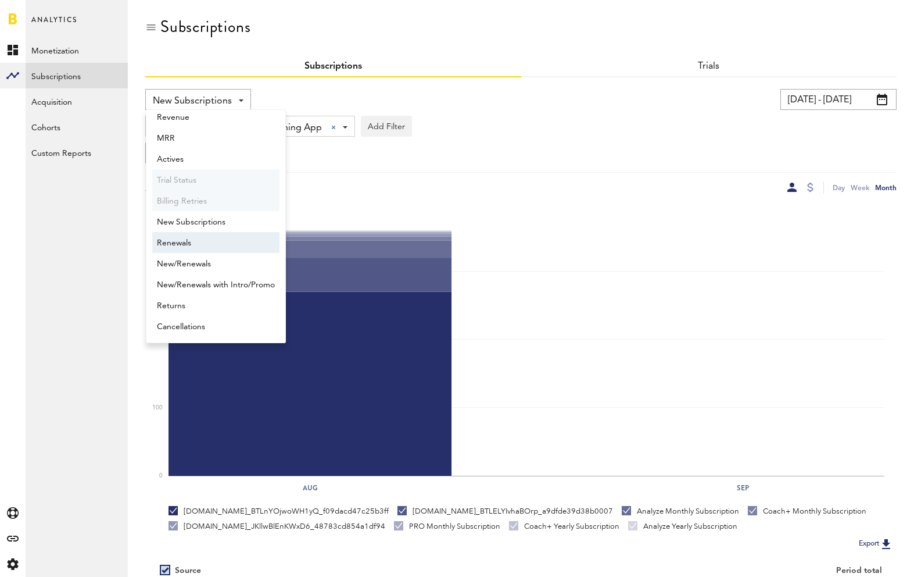
click at [203, 241] on span "Renewals" at bounding box center [216, 243] width 118 height 20
